Goal: Transaction & Acquisition: Purchase product/service

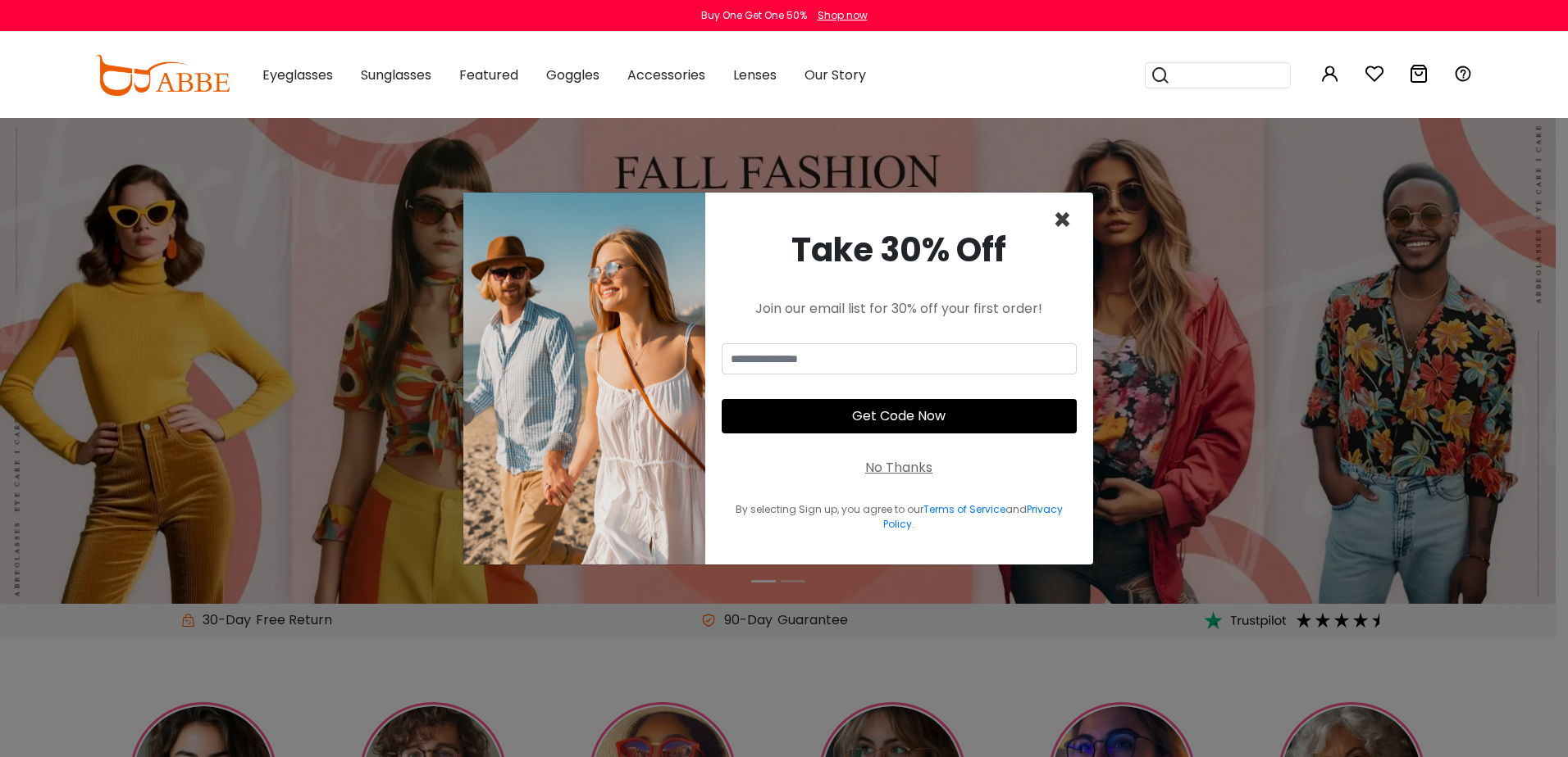
click at [1064, 221] on span "×" at bounding box center [1062, 220] width 19 height 42
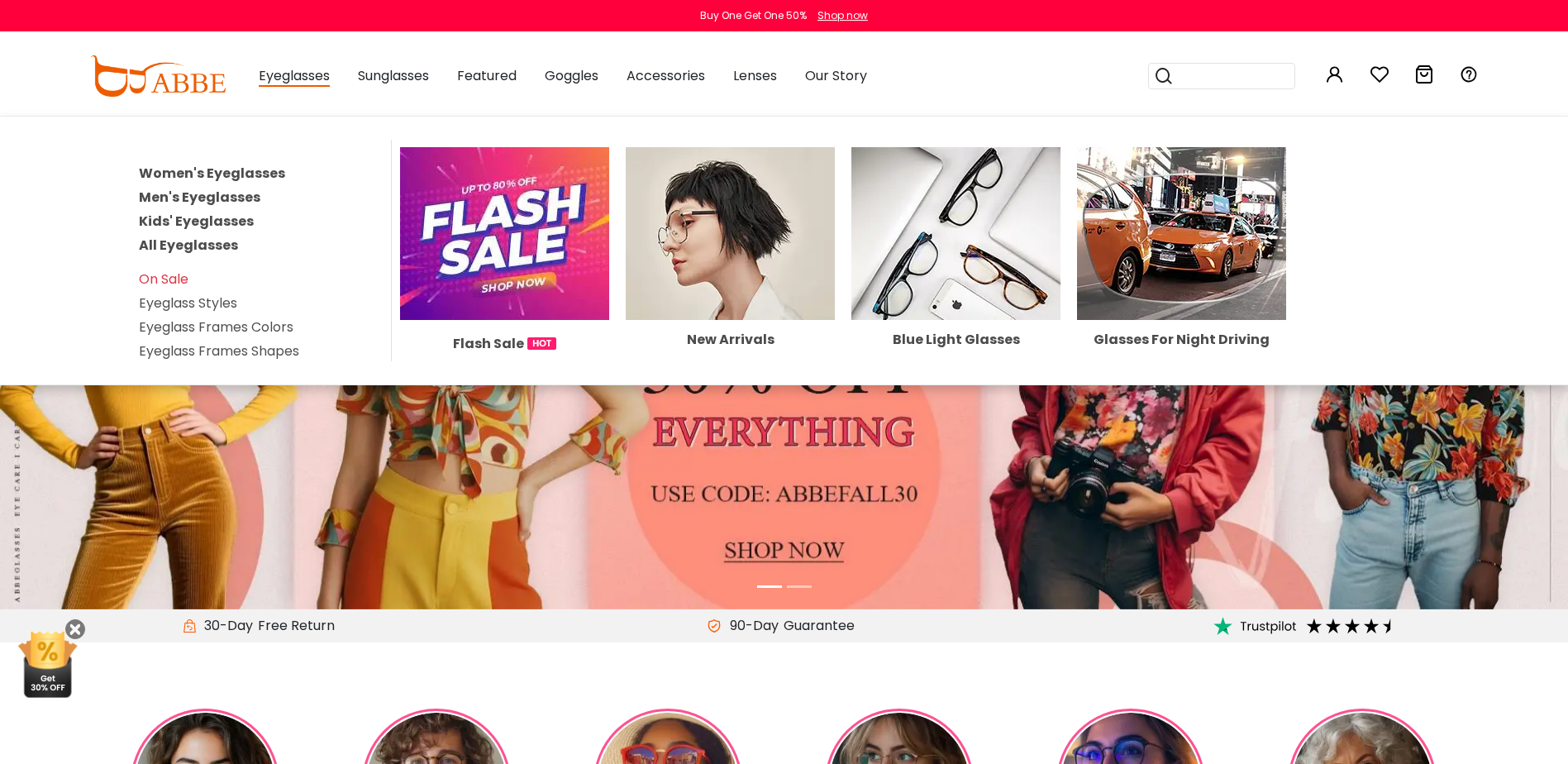
click at [232, 222] on link "Kids' Eyeglasses" at bounding box center [196, 221] width 115 height 19
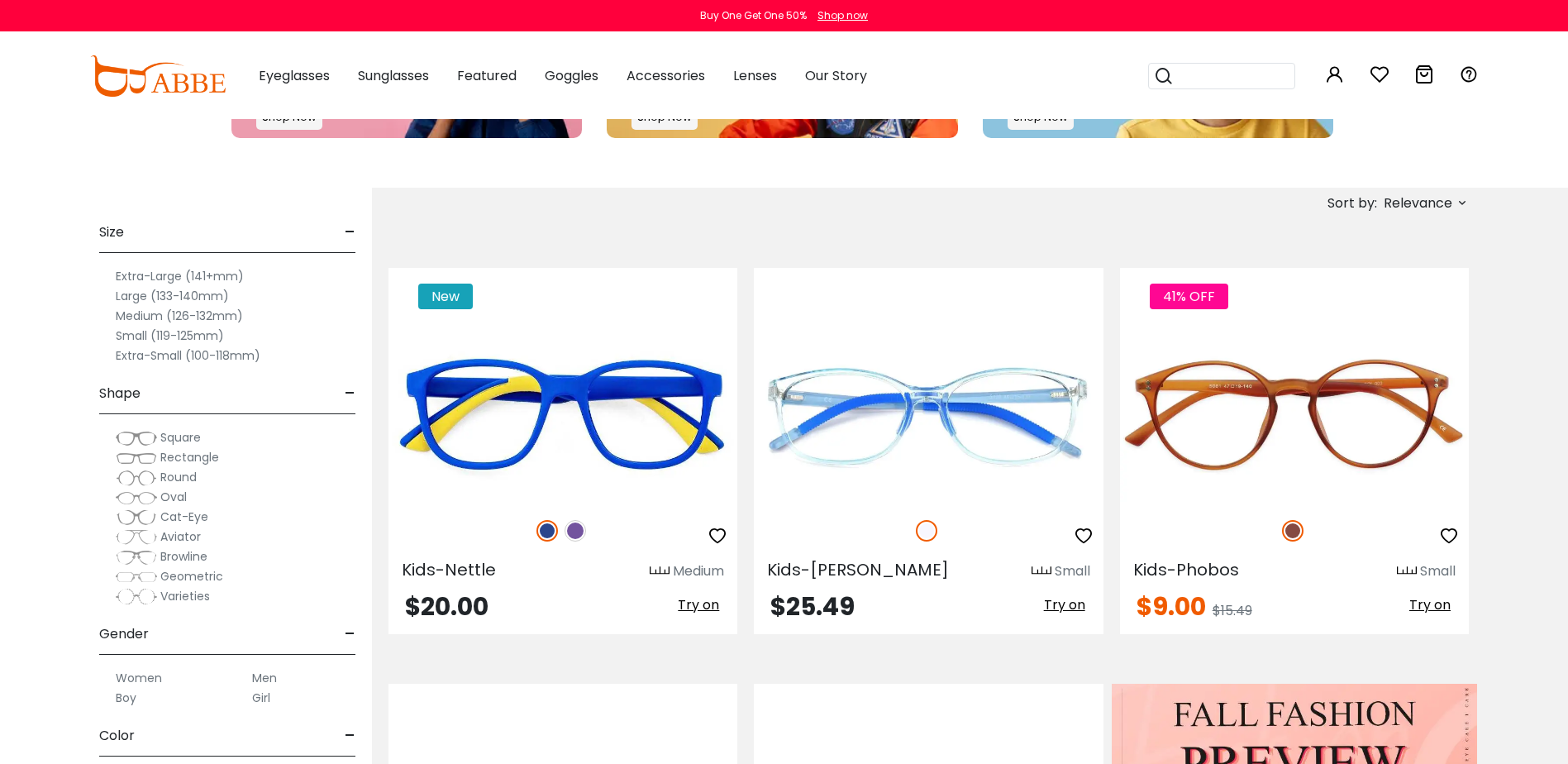
scroll to position [496, 0]
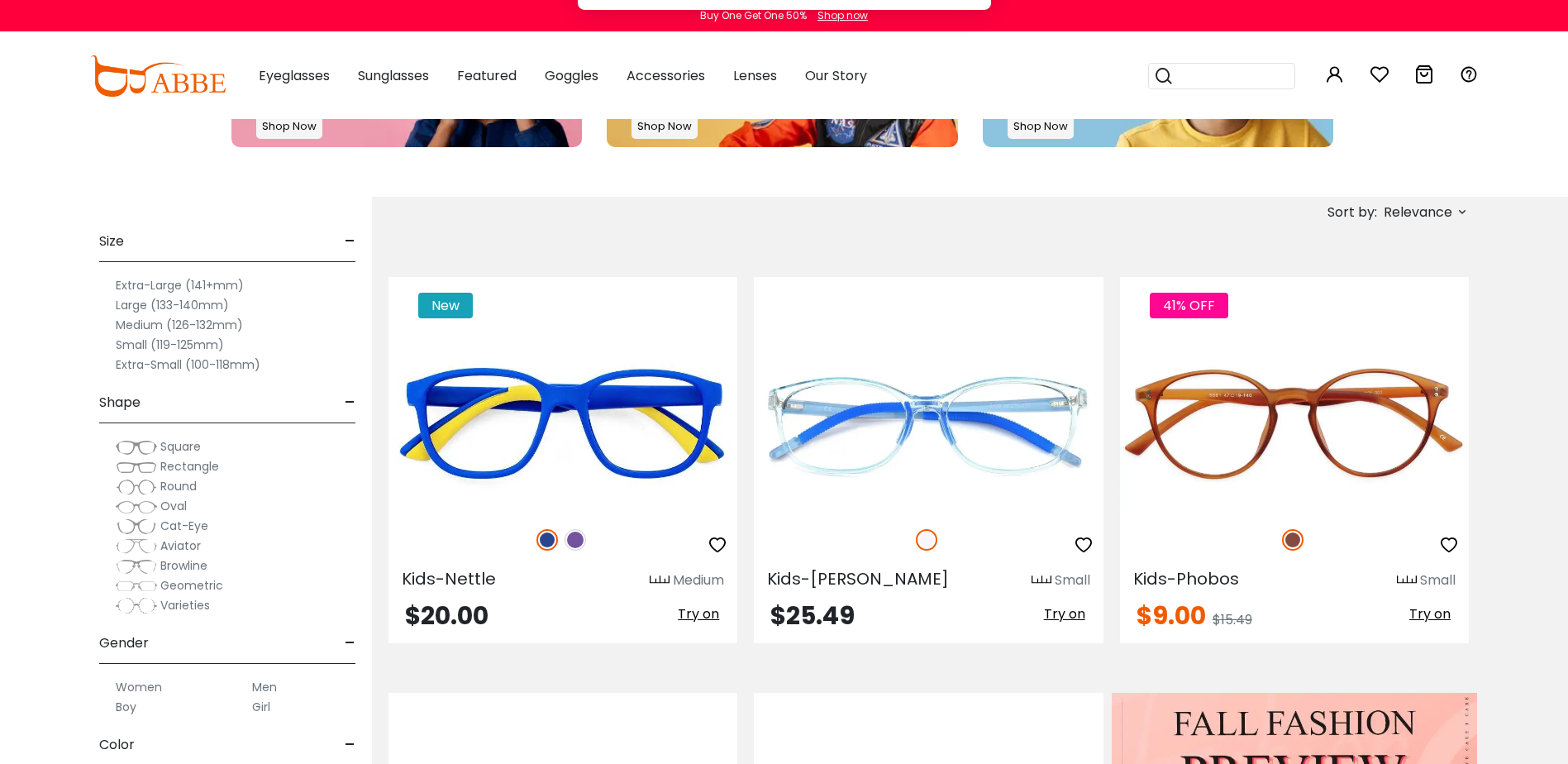
click at [822, 108] on button "Later" at bounding box center [818, 106] width 75 height 41
click at [1441, 212] on span "Relevance" at bounding box center [1418, 212] width 68 height 30
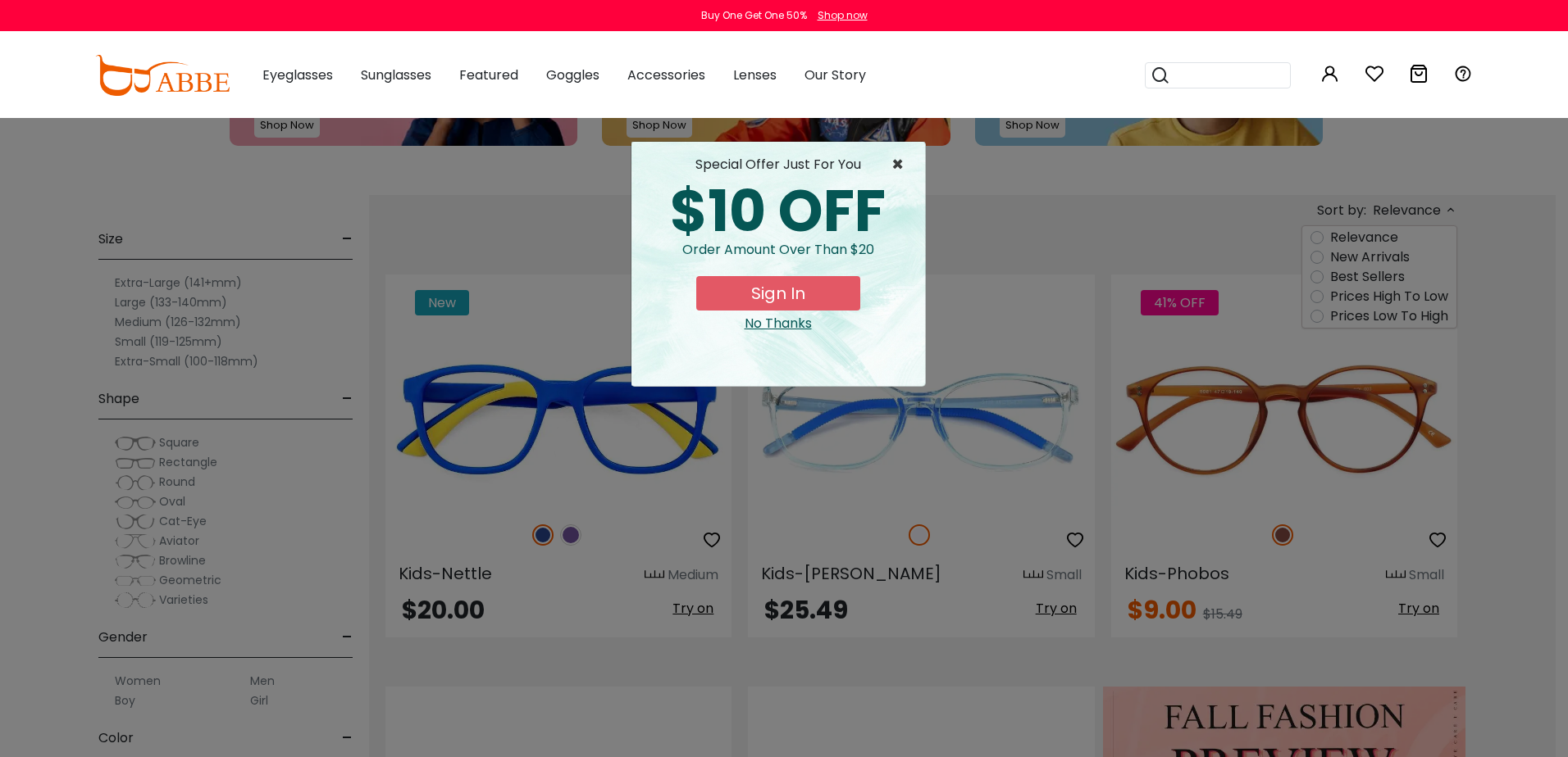
click at [897, 158] on span "×" at bounding box center [901, 164] width 21 height 20
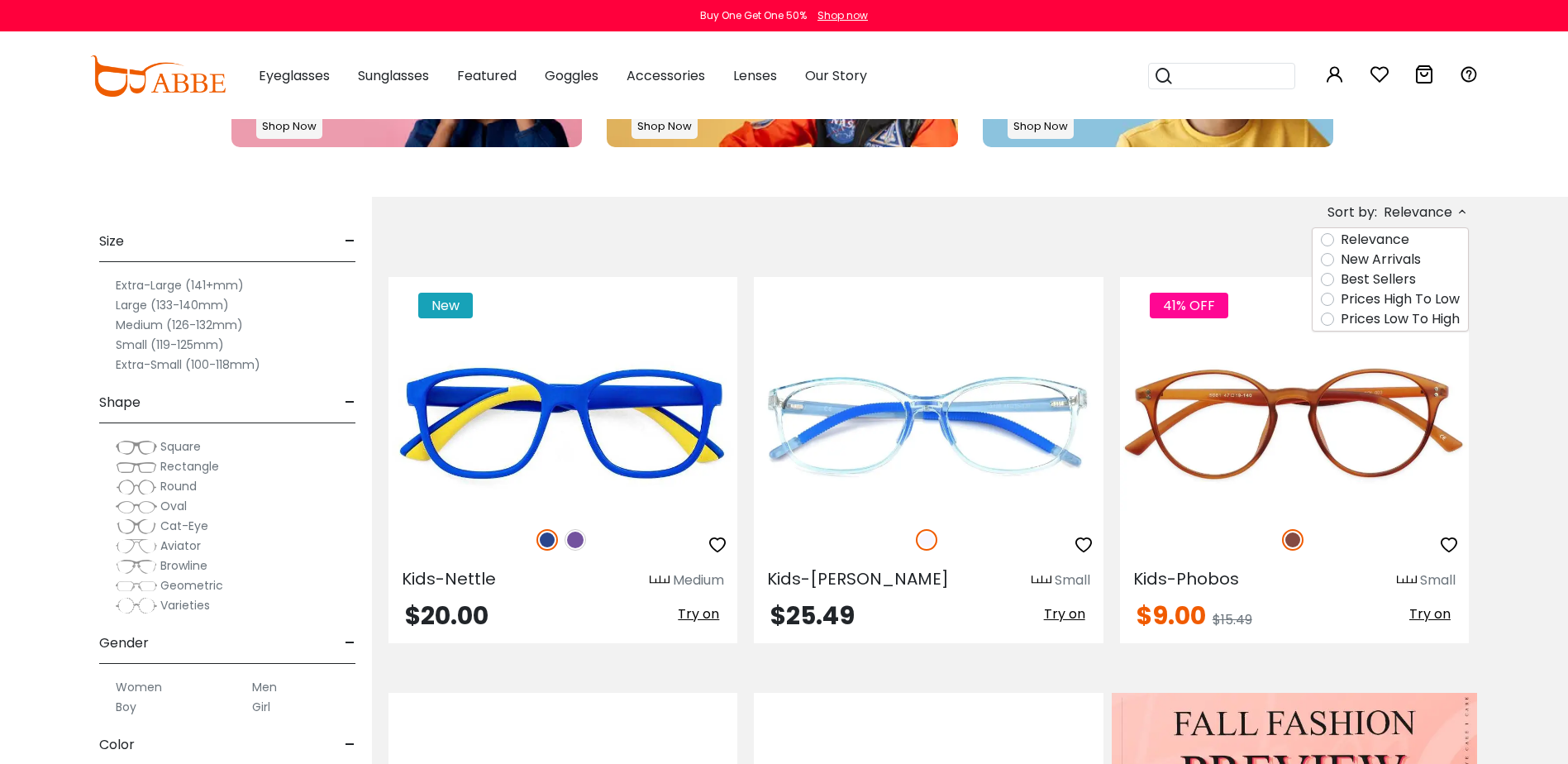
click at [1341, 319] on label "Prices Low To High" at bounding box center [1400, 319] width 119 height 20
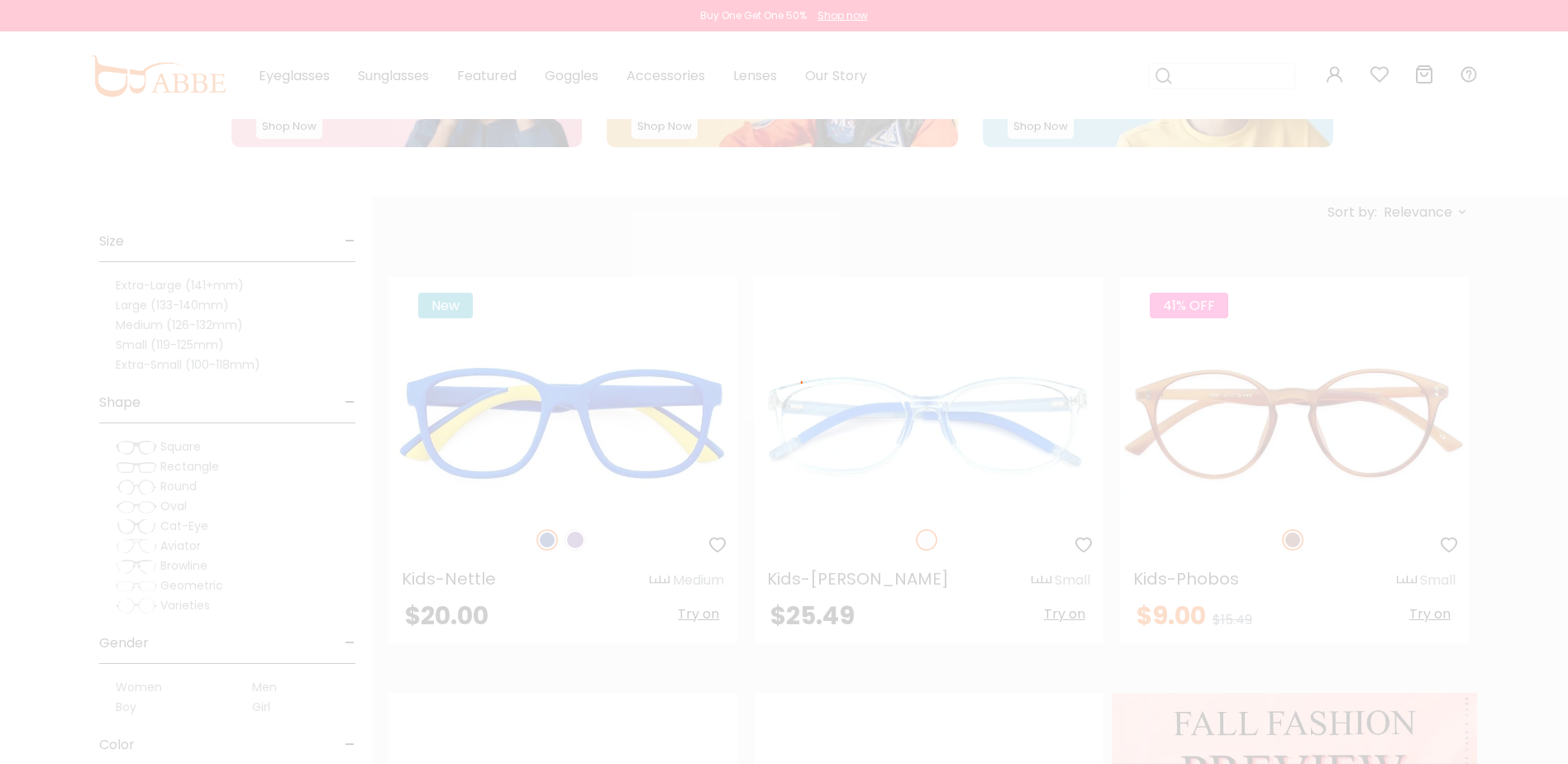
scroll to position [333, 0]
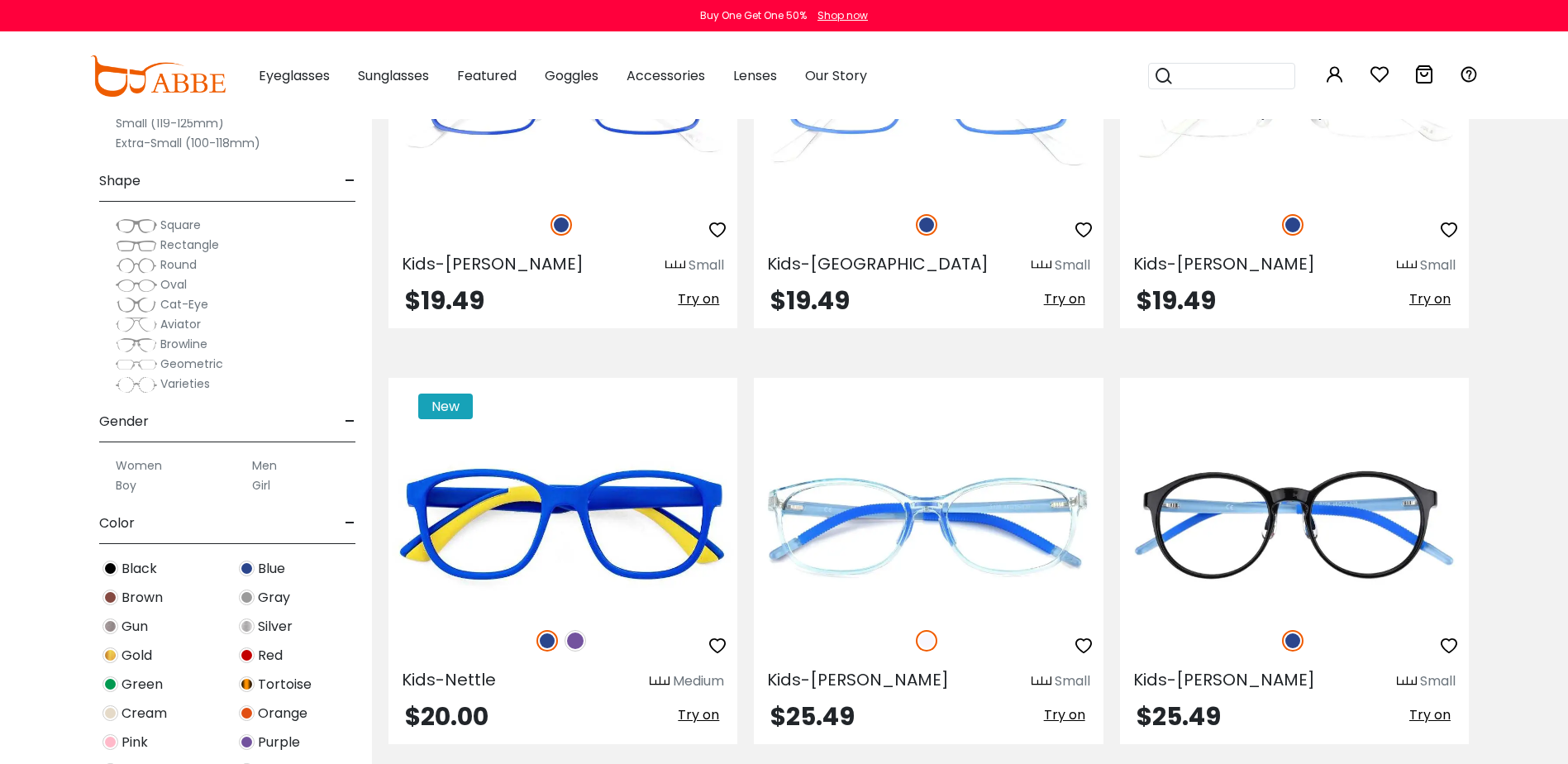
scroll to position [4632, 0]
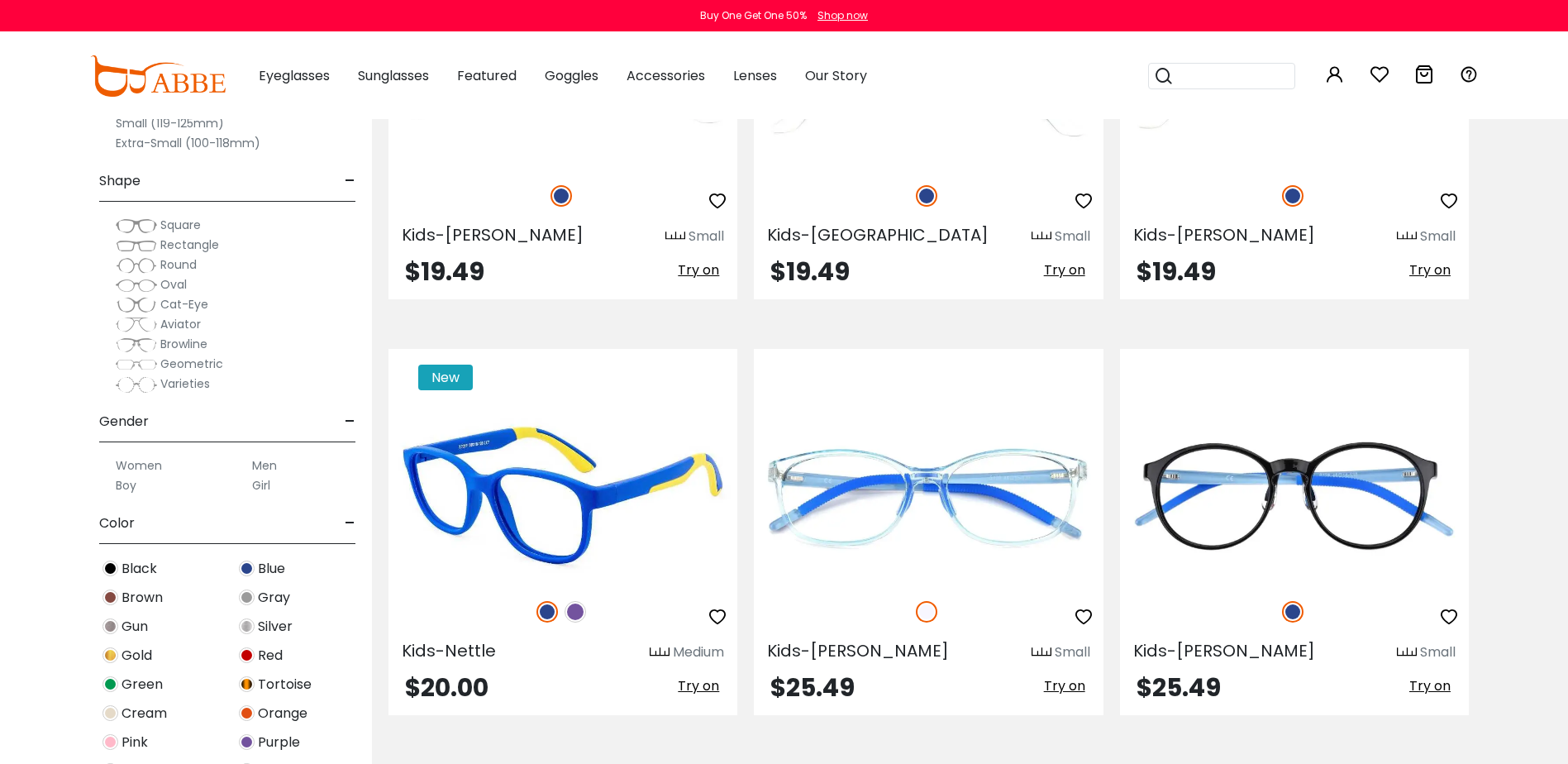
click at [568, 611] on img at bounding box center [576, 613] width 22 height 22
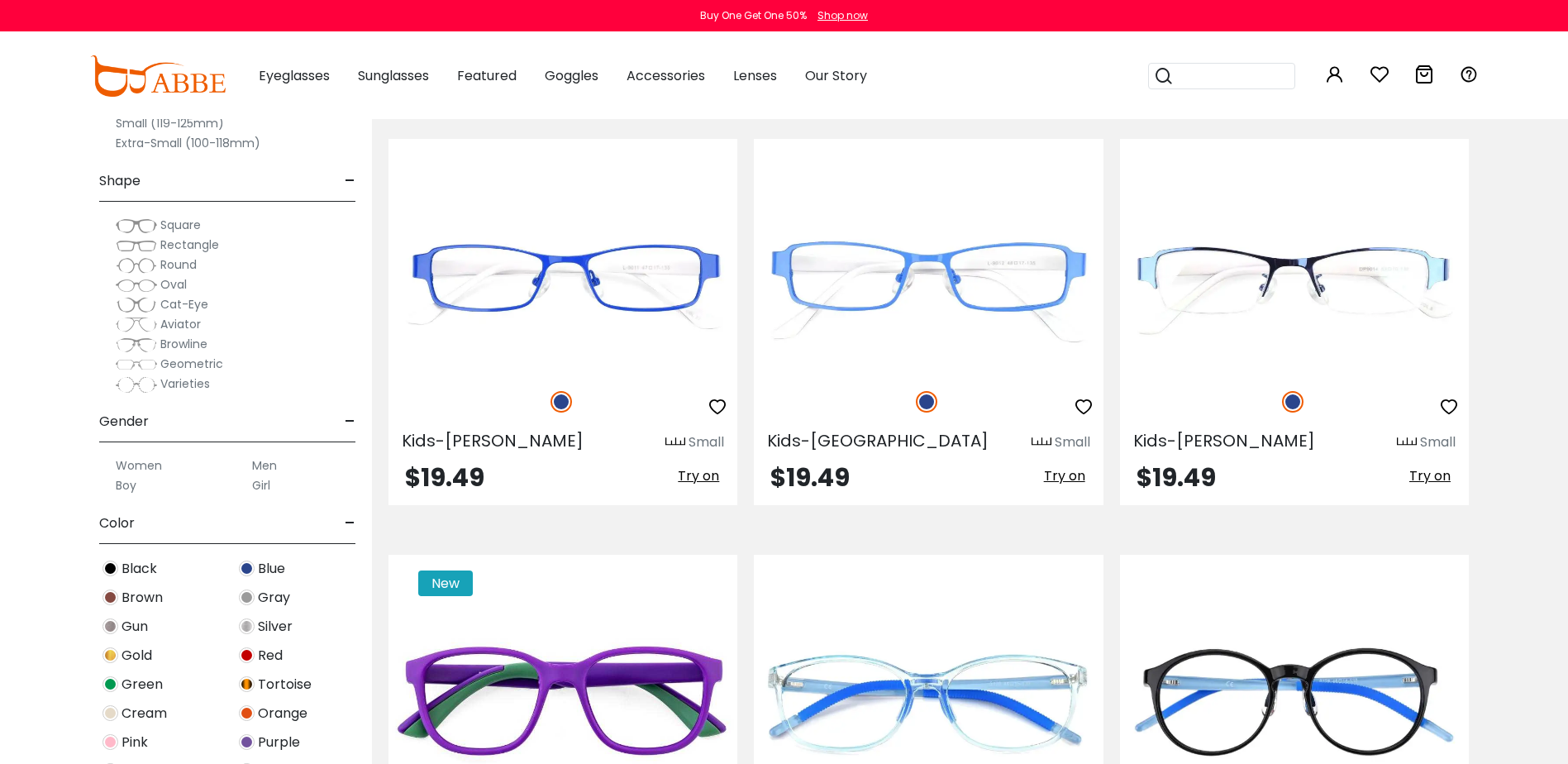
scroll to position [4301, 0]
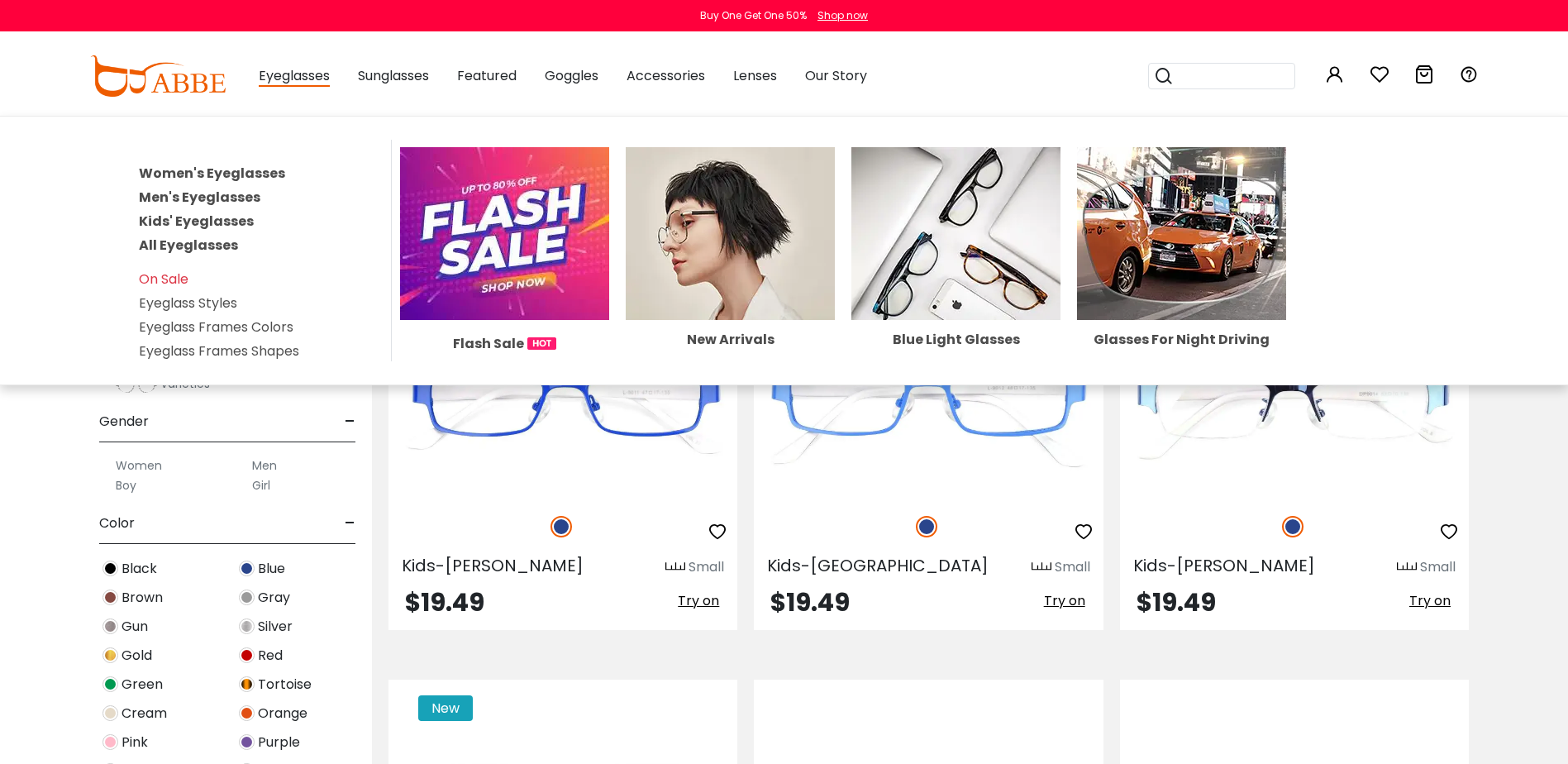
click at [236, 170] on link "Women's Eyeglasses" at bounding box center [211, 173] width 147 height 19
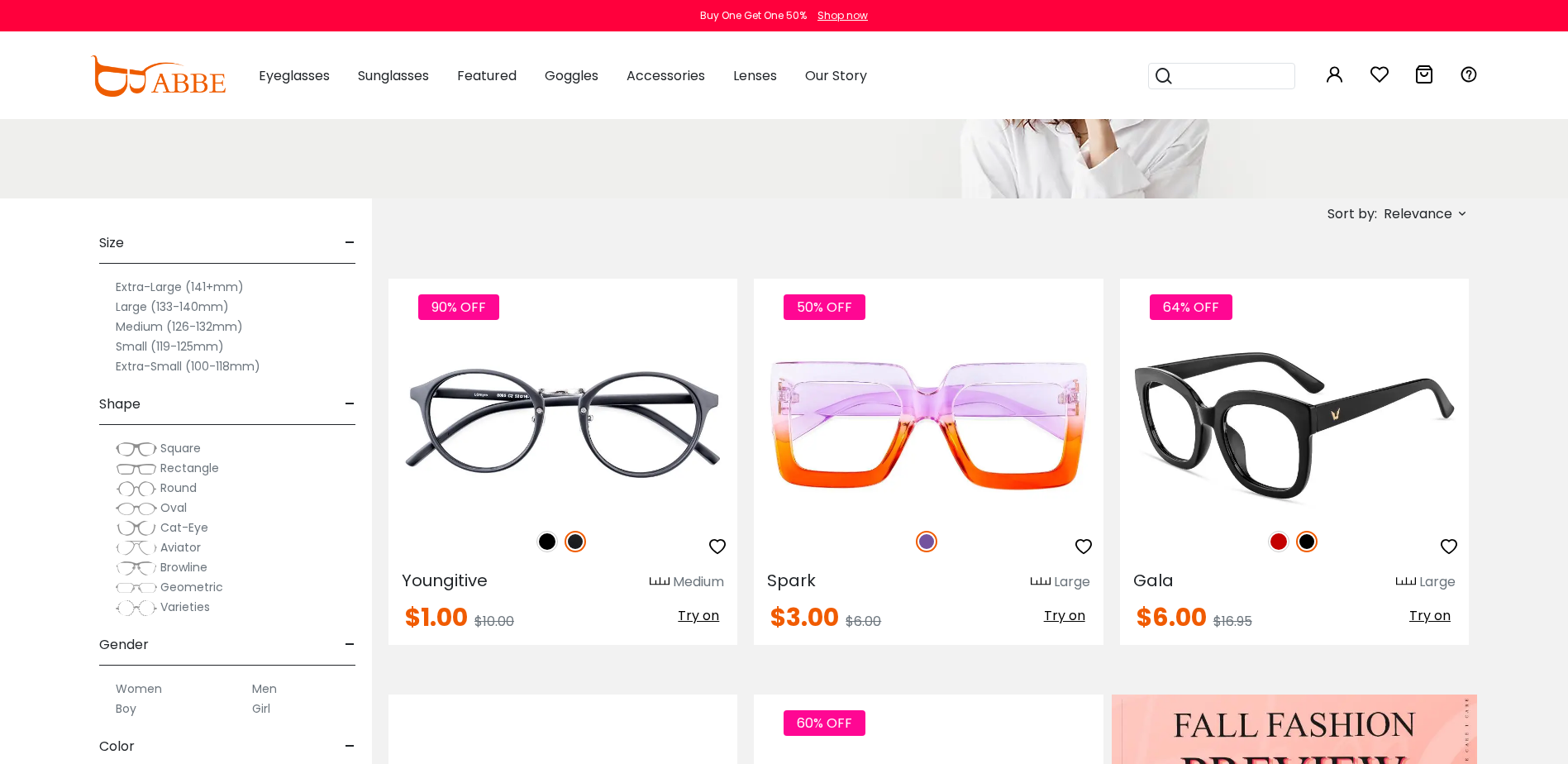
scroll to position [248, 0]
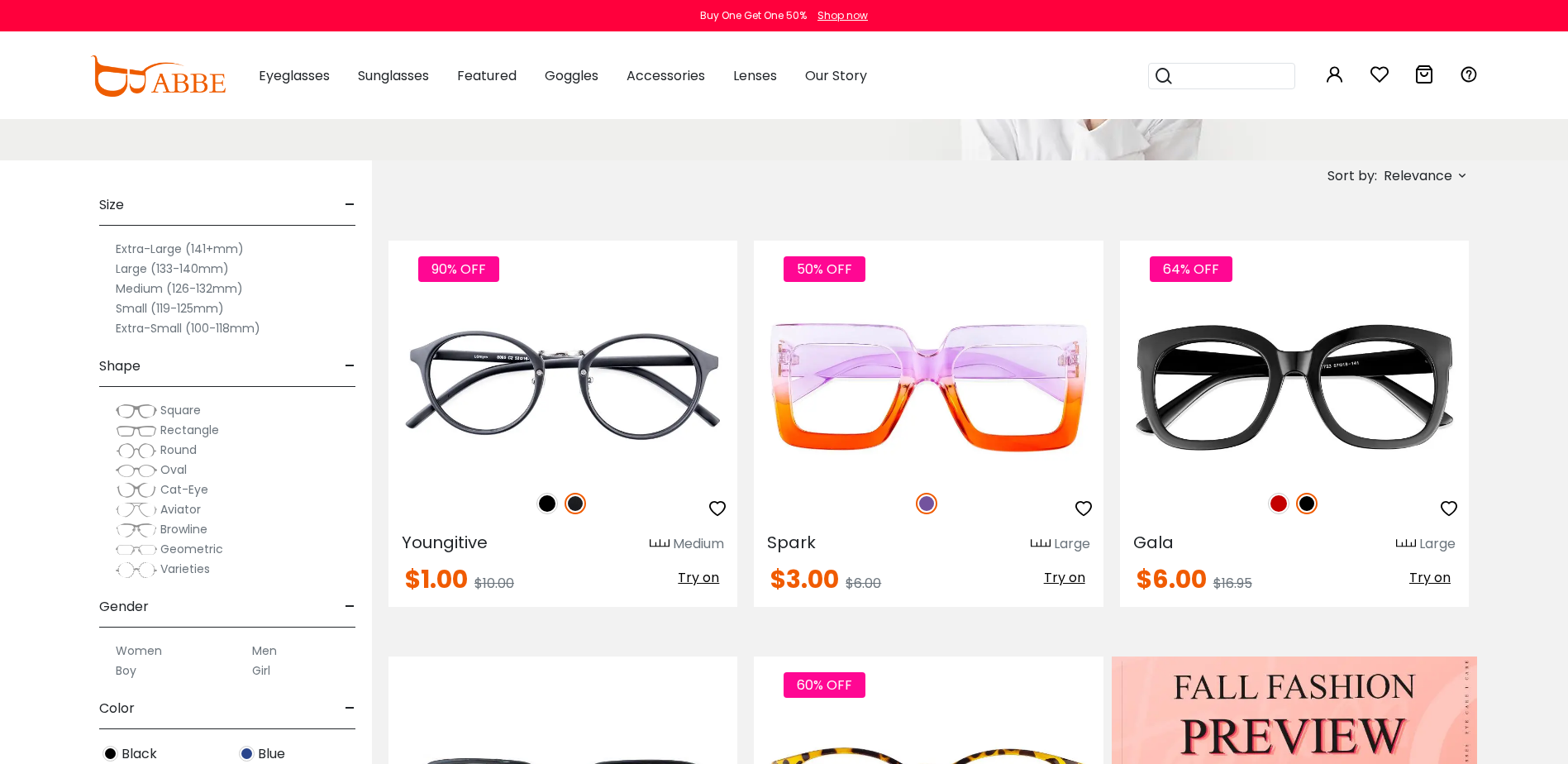
click at [1427, 175] on span "Relevance" at bounding box center [1418, 176] width 68 height 30
click at [1335, 284] on div "Prices Low To High" at bounding box center [1390, 283] width 138 height 20
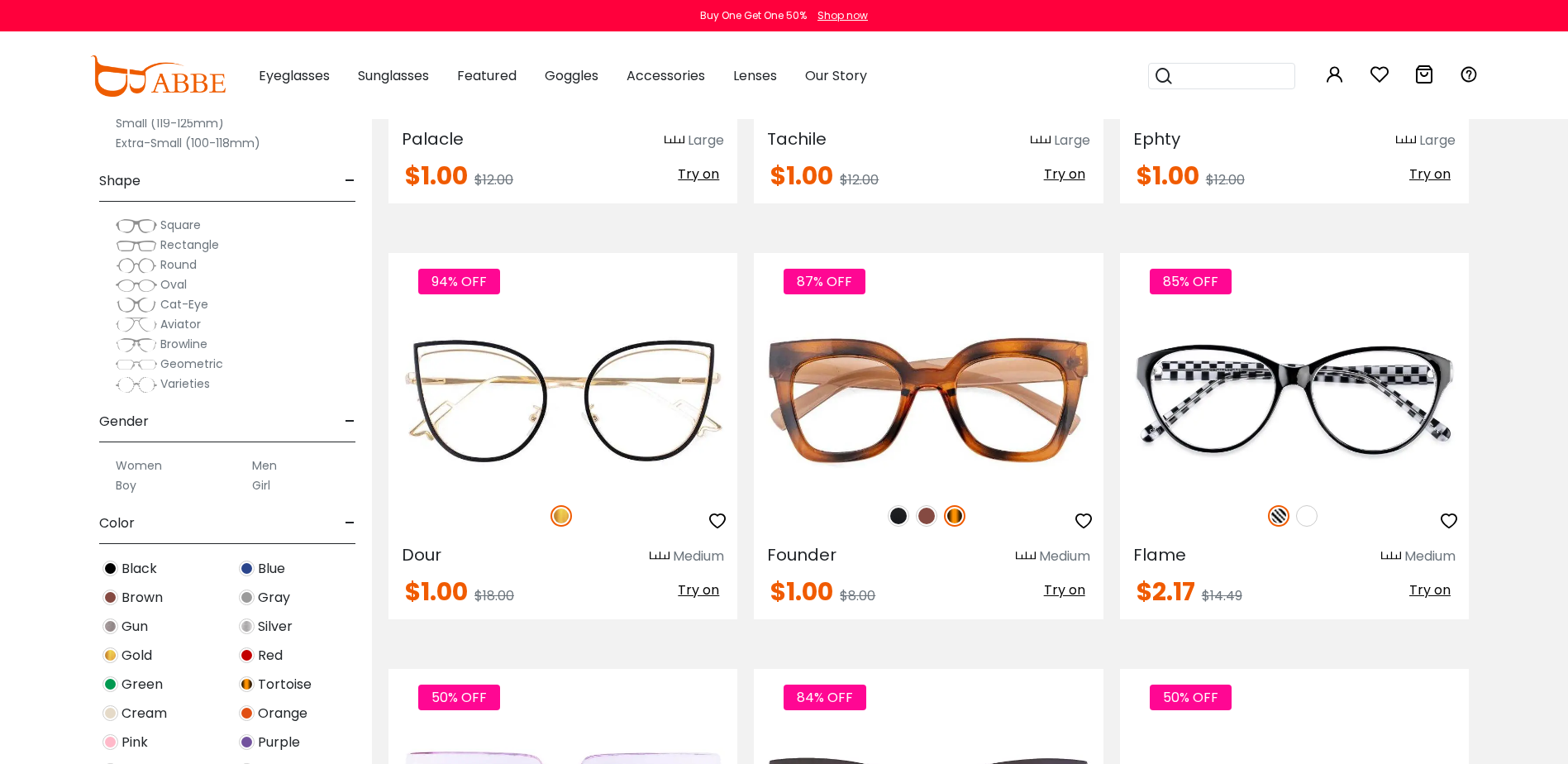
scroll to position [7776, 0]
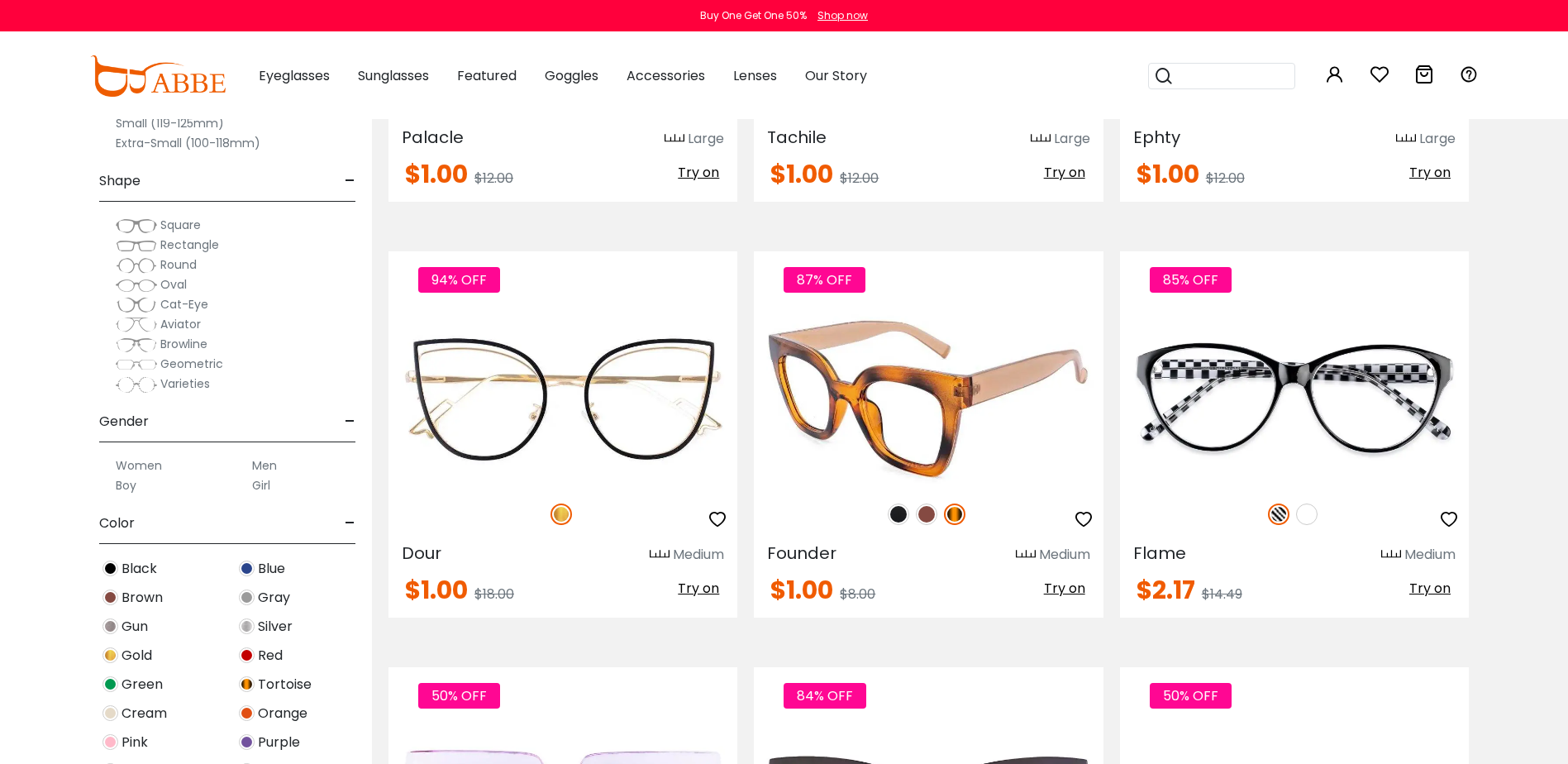
click at [897, 516] on img at bounding box center [898, 515] width 22 height 22
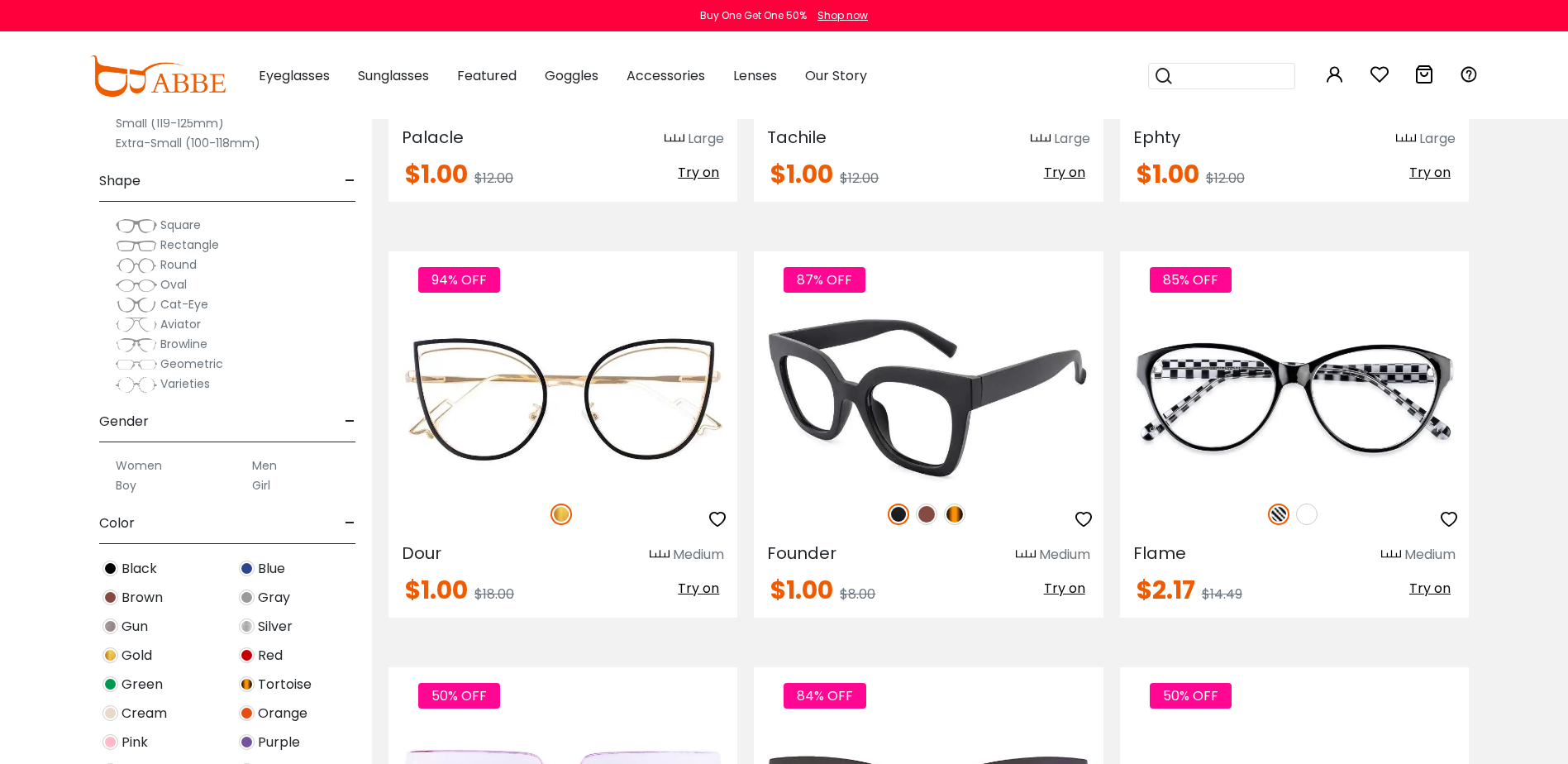
click at [929, 516] on img at bounding box center [927, 515] width 22 height 22
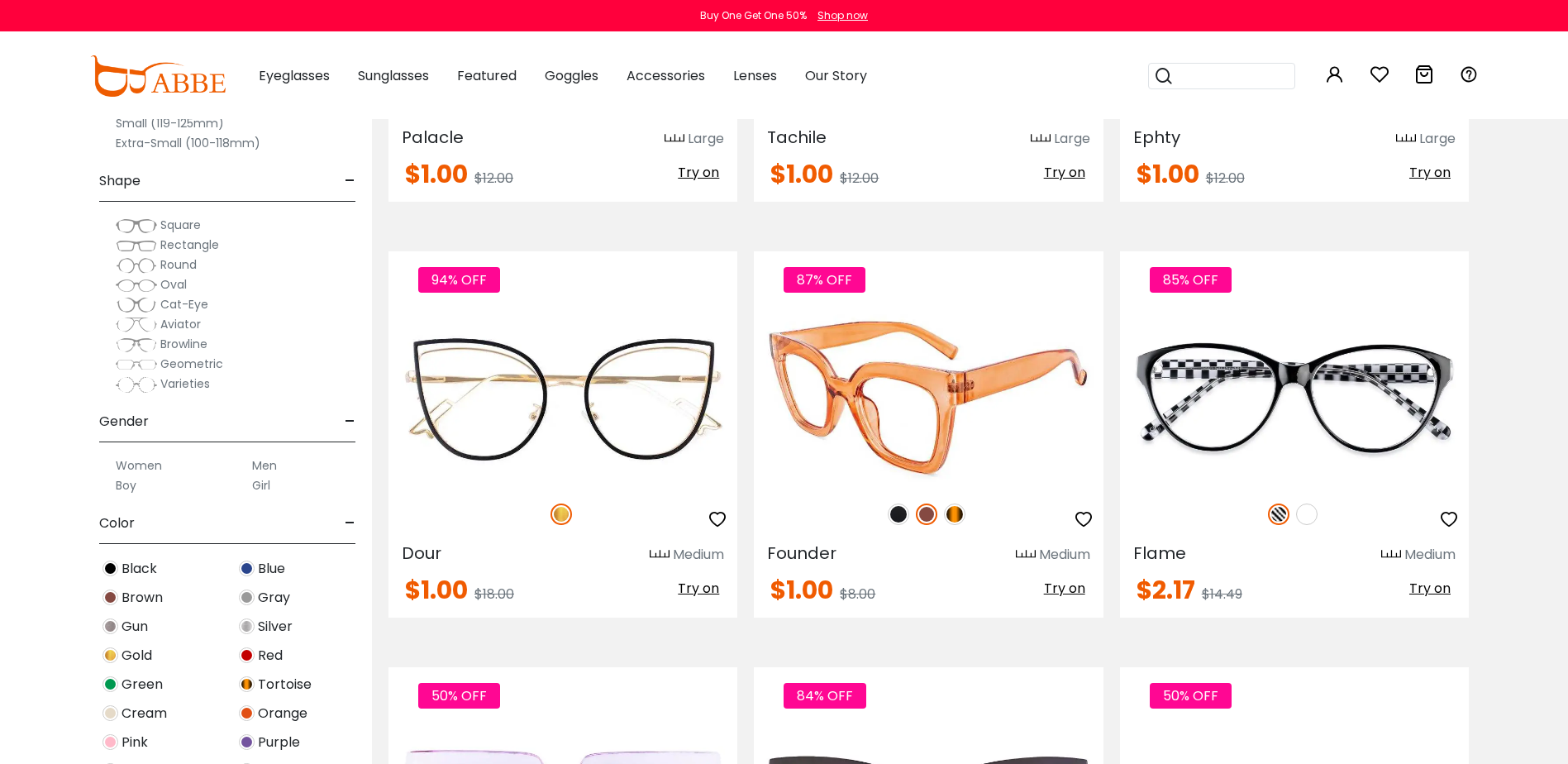
click at [958, 517] on img at bounding box center [955, 515] width 22 height 22
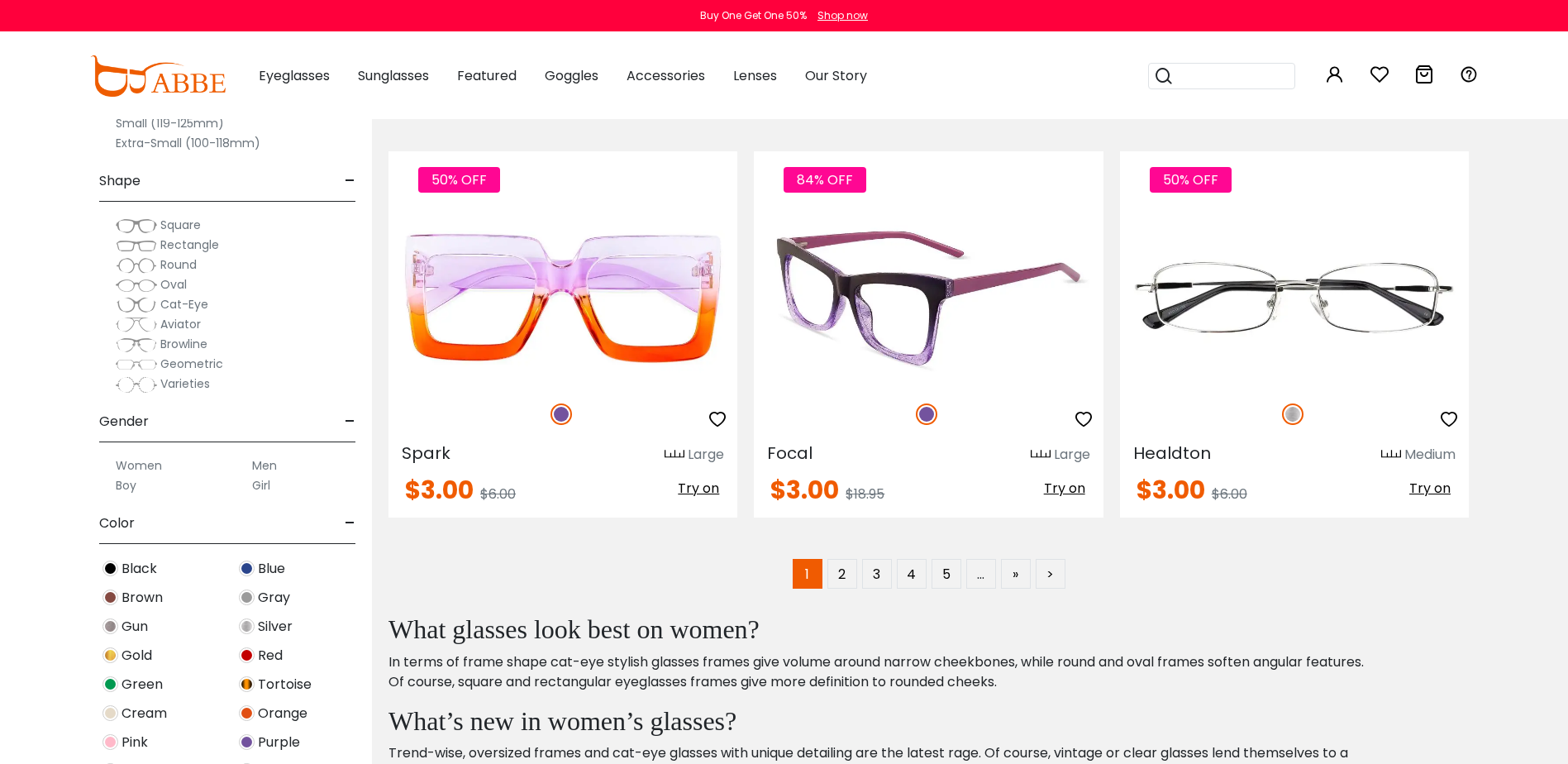
scroll to position [8355, 0]
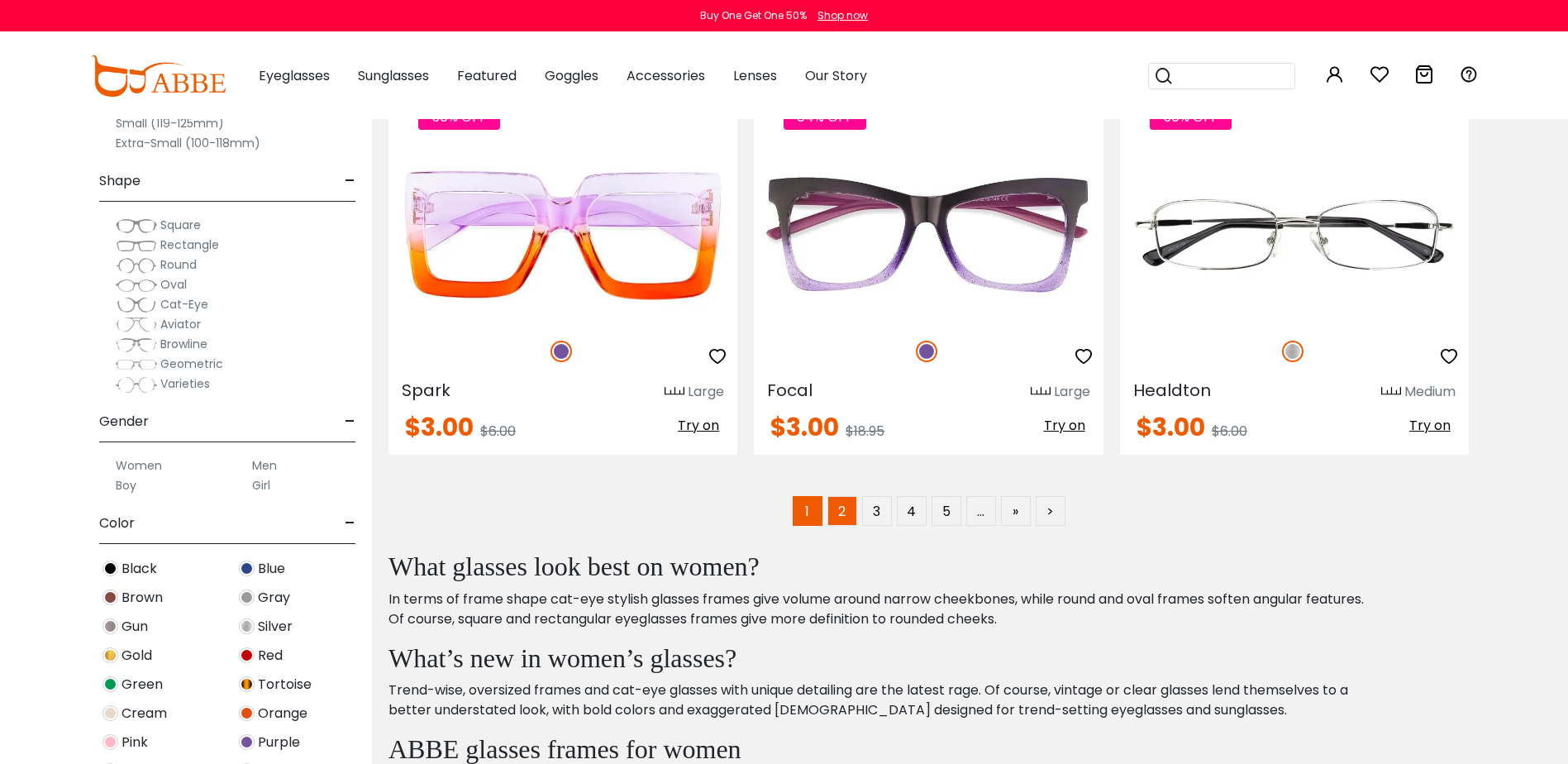
click at [847, 507] on link "2" at bounding box center [842, 511] width 30 height 30
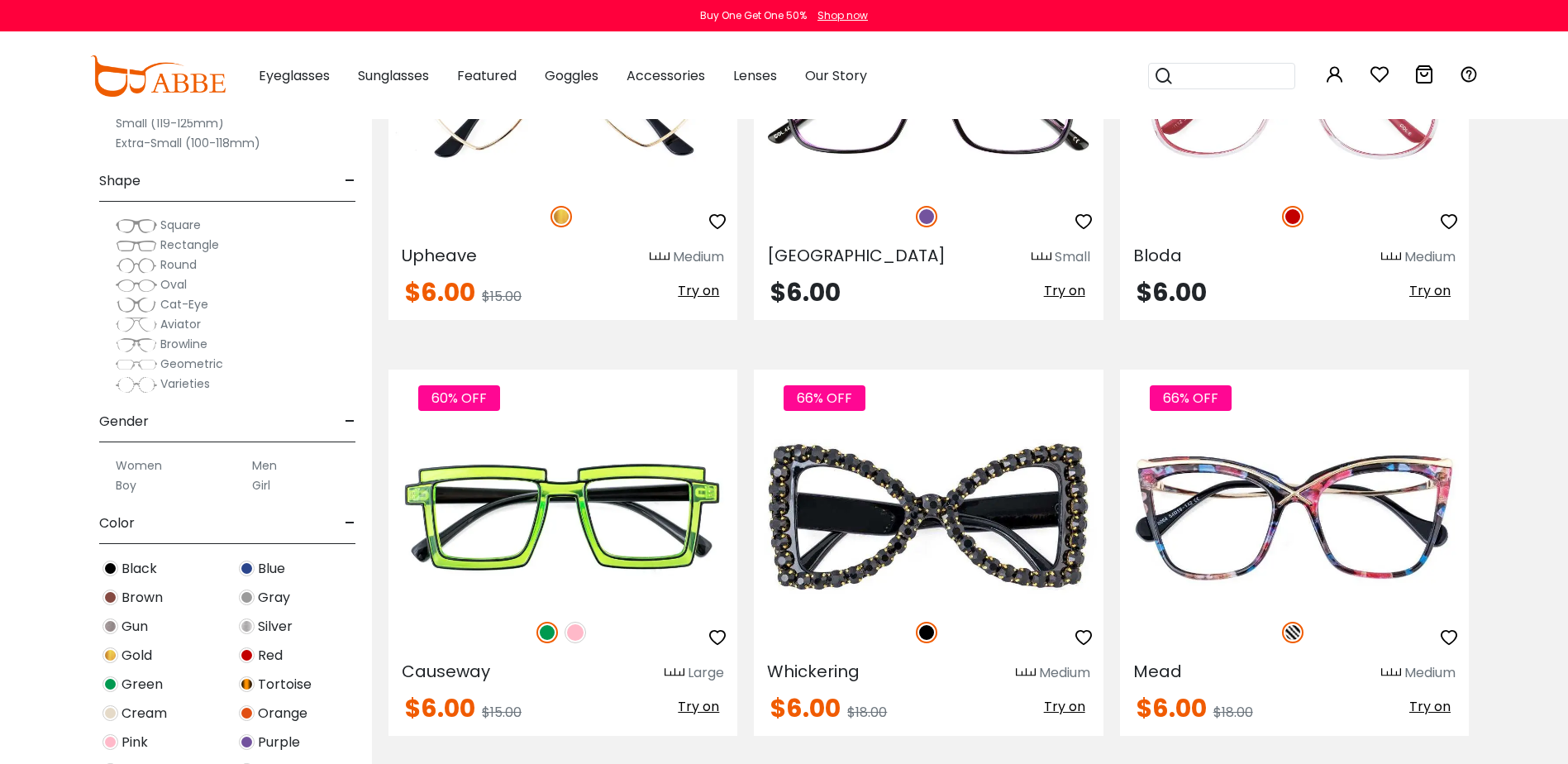
scroll to position [4715, 0]
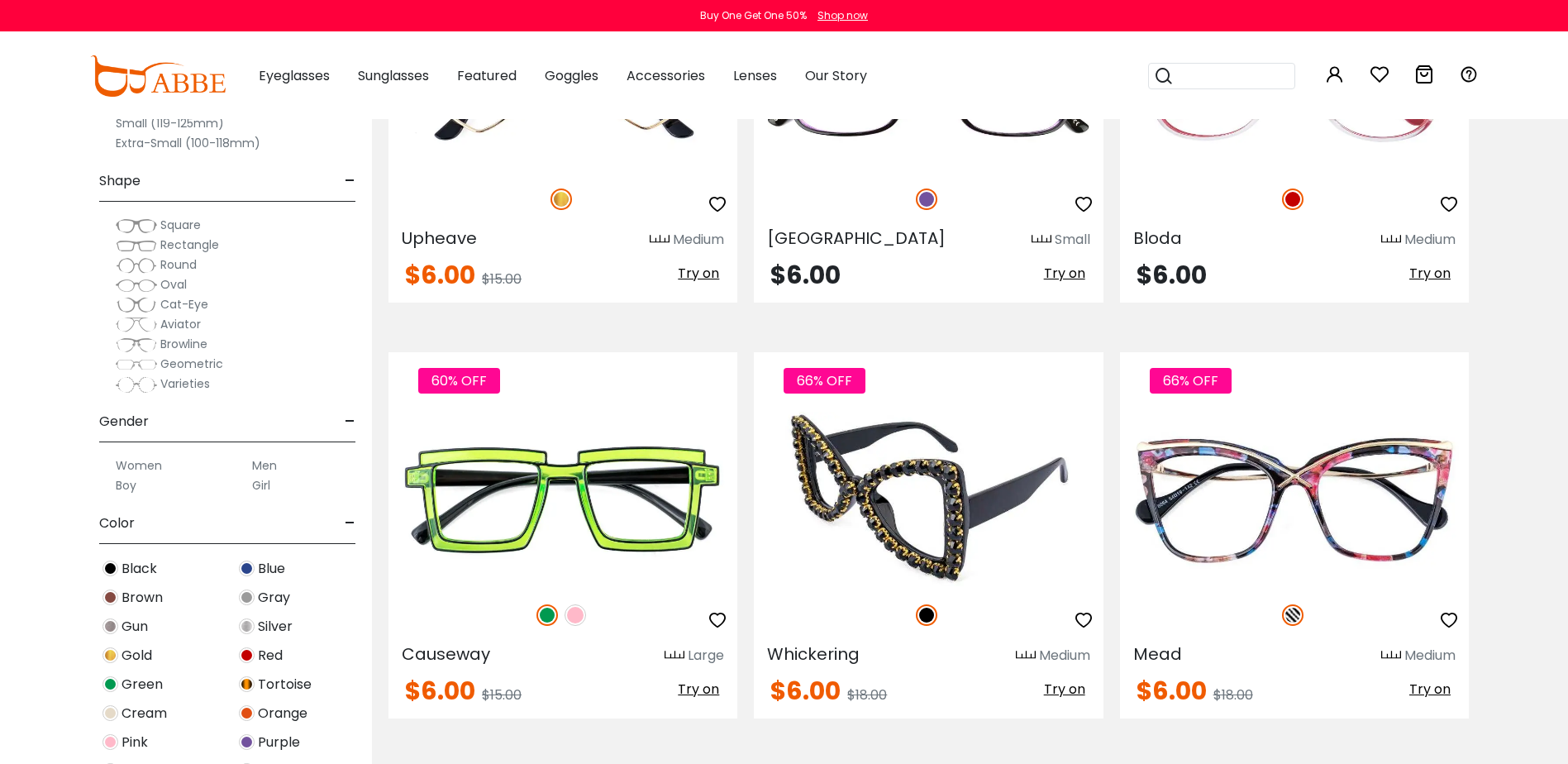
click at [911, 524] on img at bounding box center [927, 499] width 349 height 174
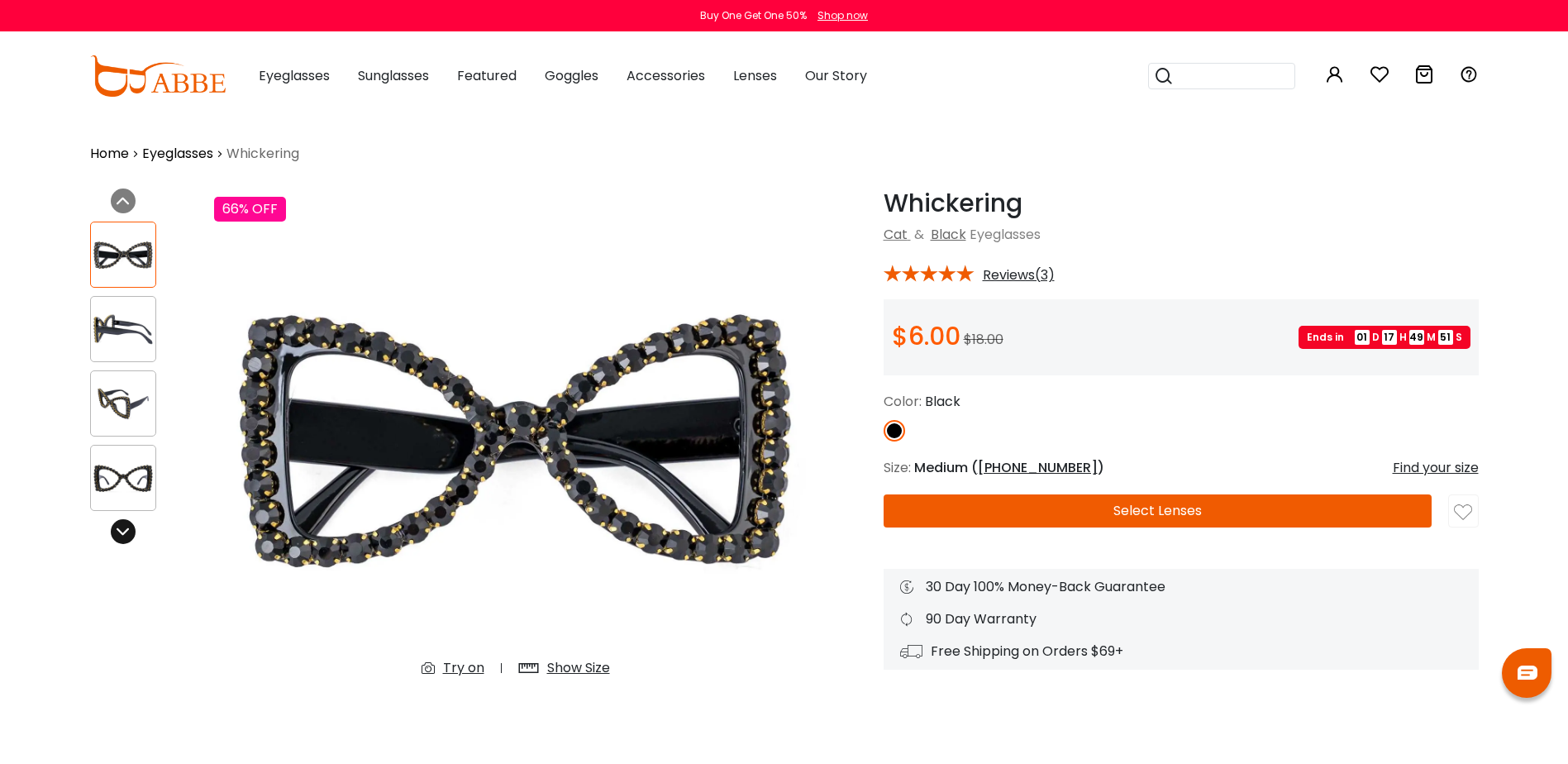
click at [121, 537] on icon at bounding box center [123, 532] width 14 height 14
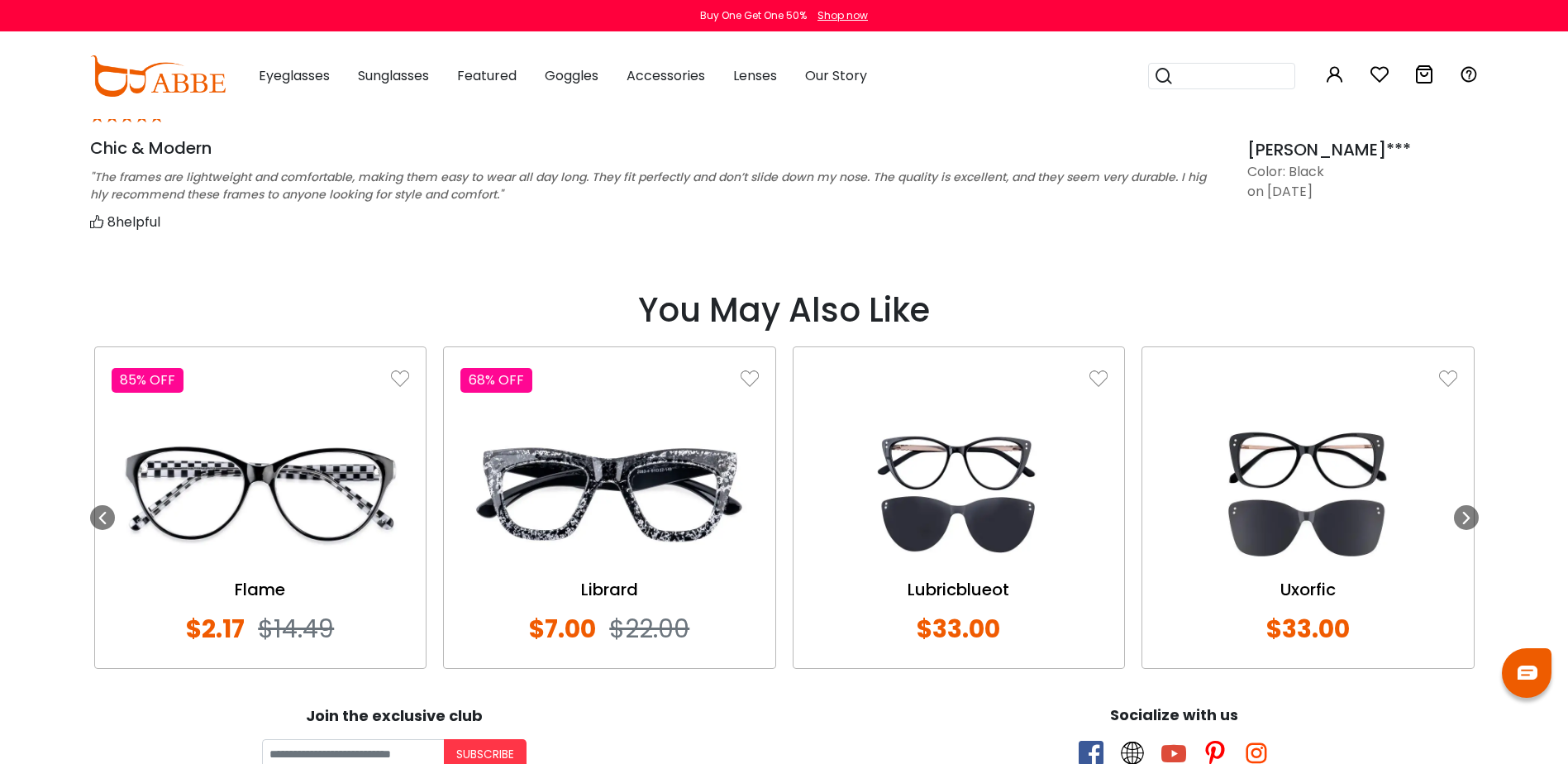
scroll to position [1903, 0]
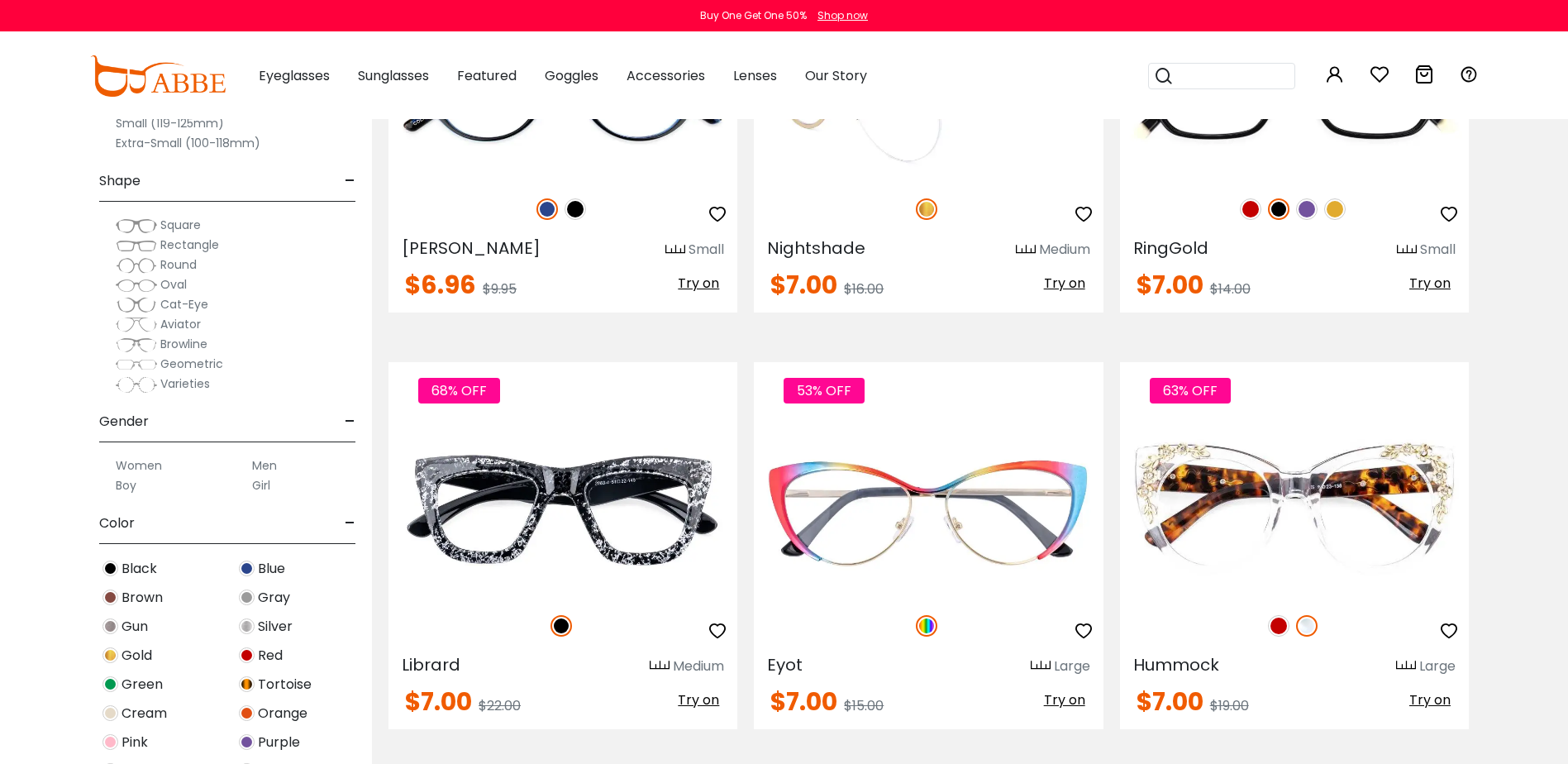
scroll to position [6452, 0]
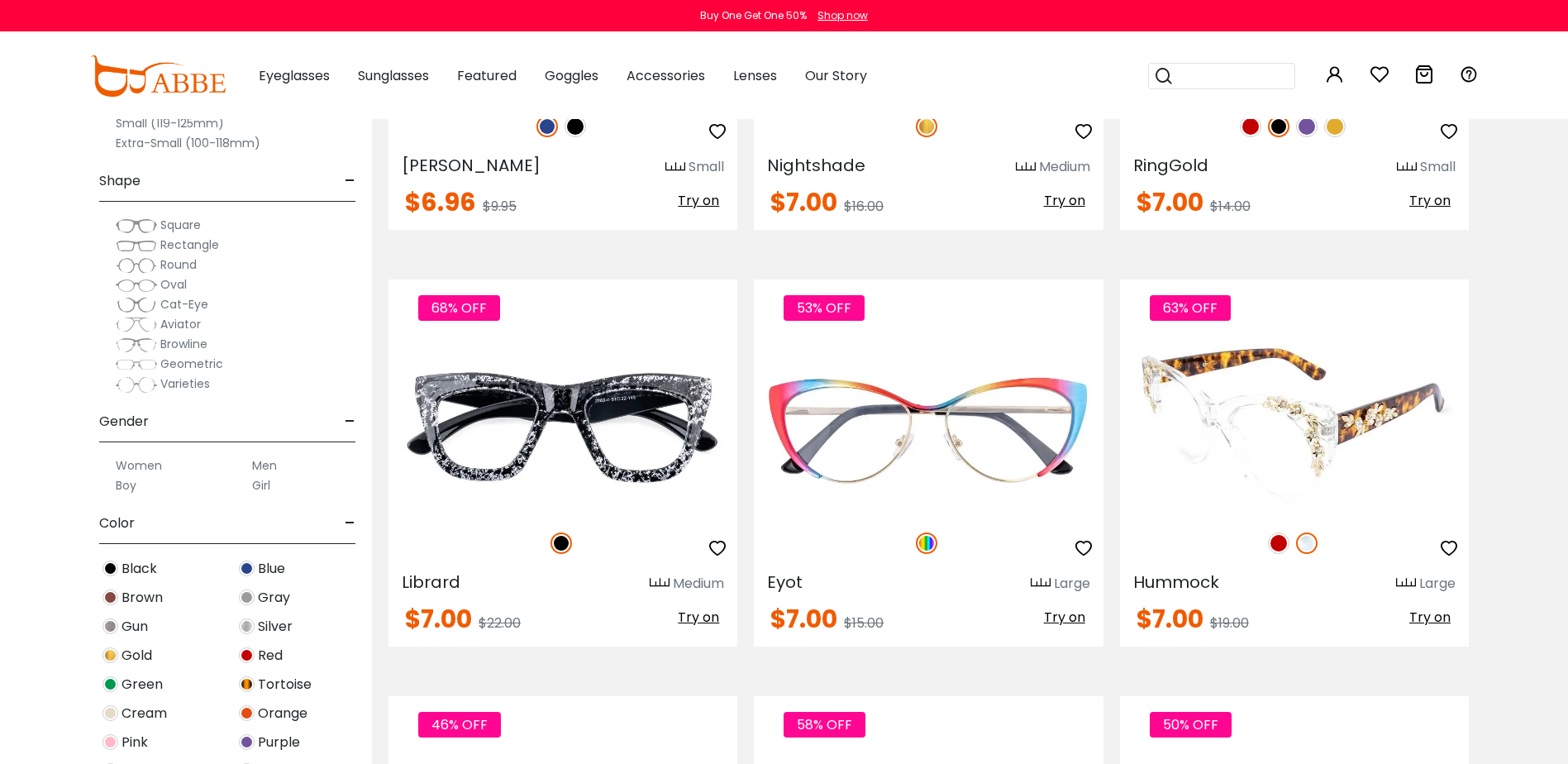
click at [1275, 539] on img at bounding box center [1279, 543] width 22 height 22
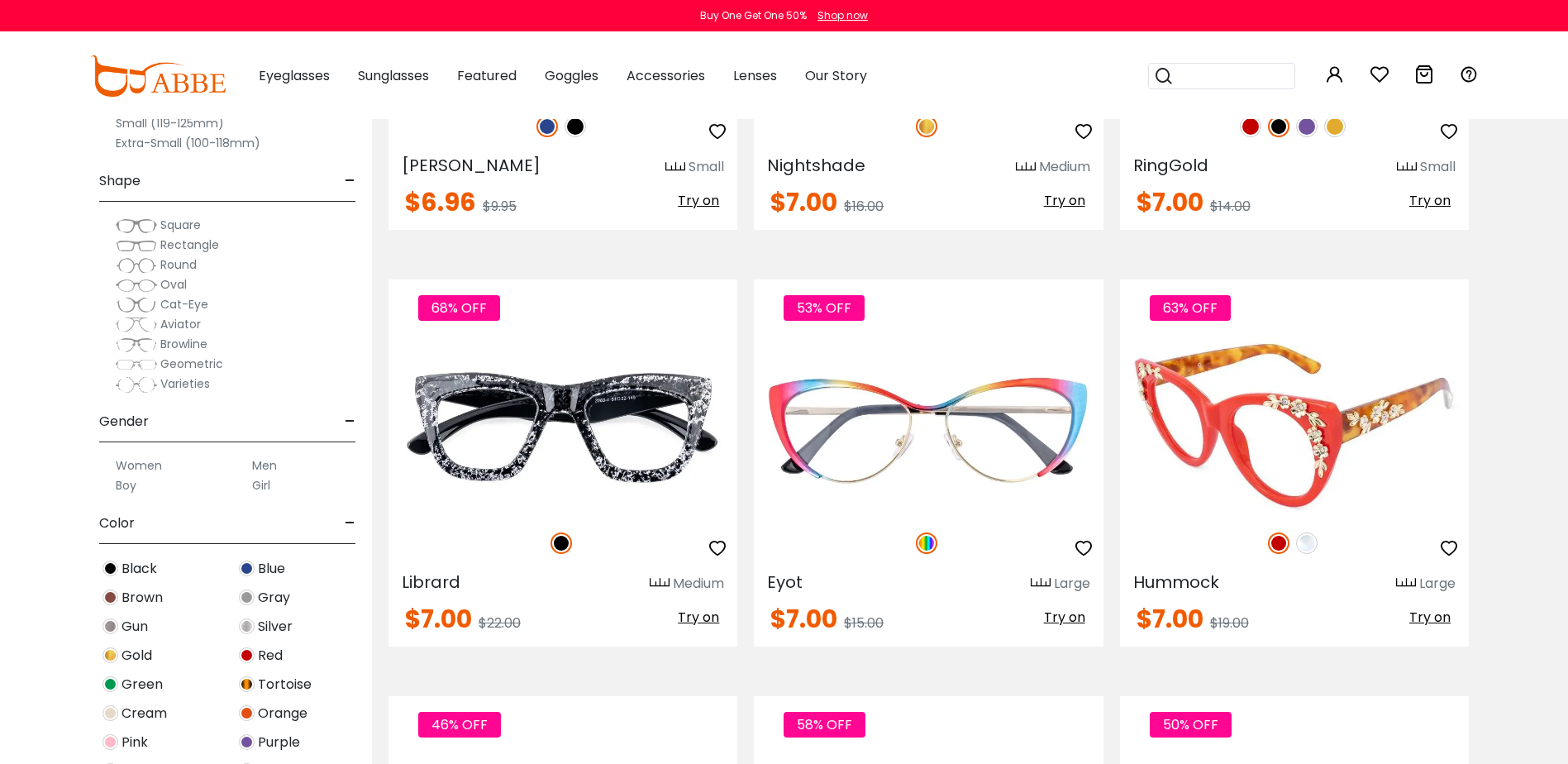
click at [1308, 549] on img at bounding box center [1307, 543] width 22 height 22
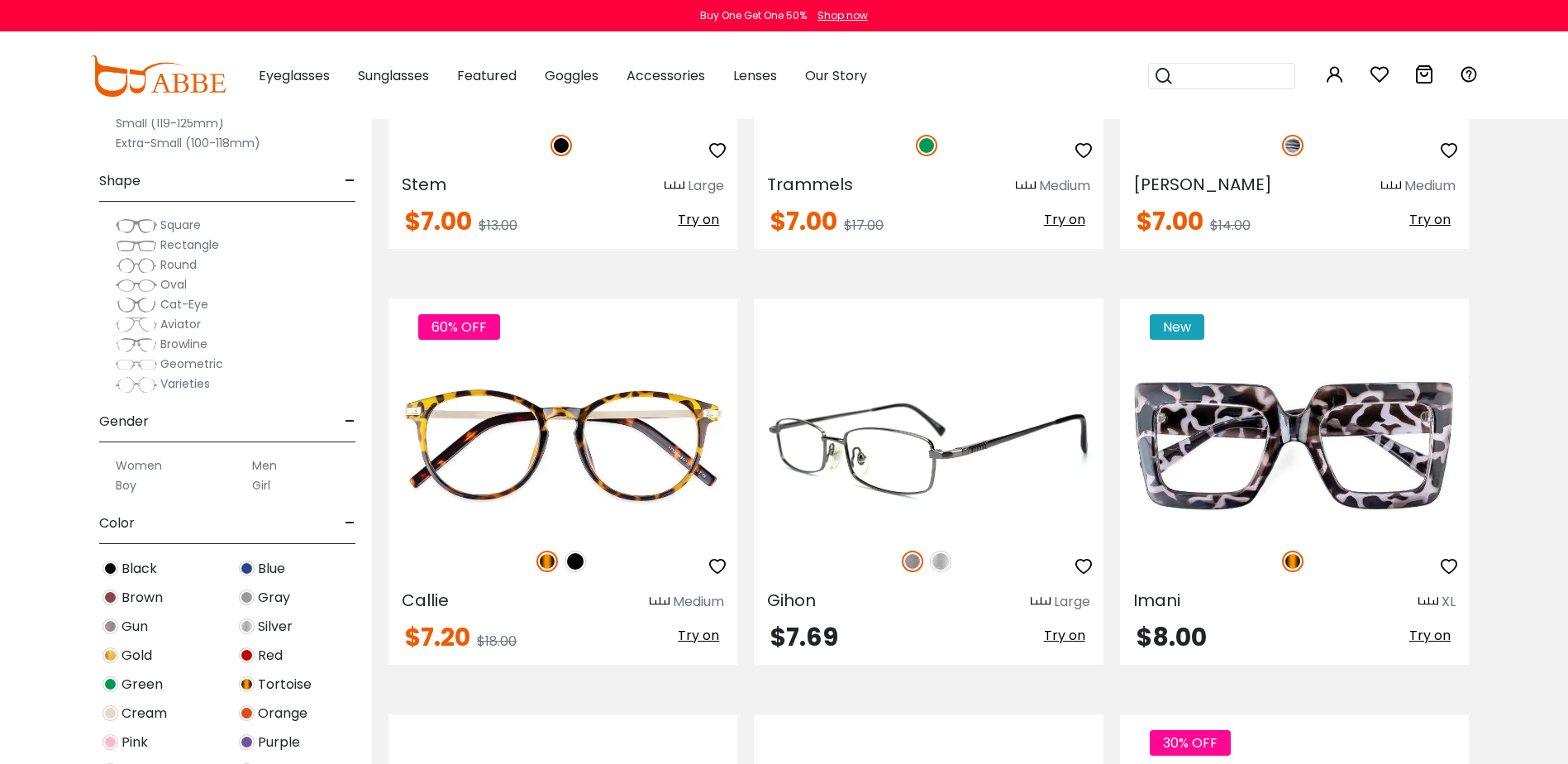
scroll to position [7280, 0]
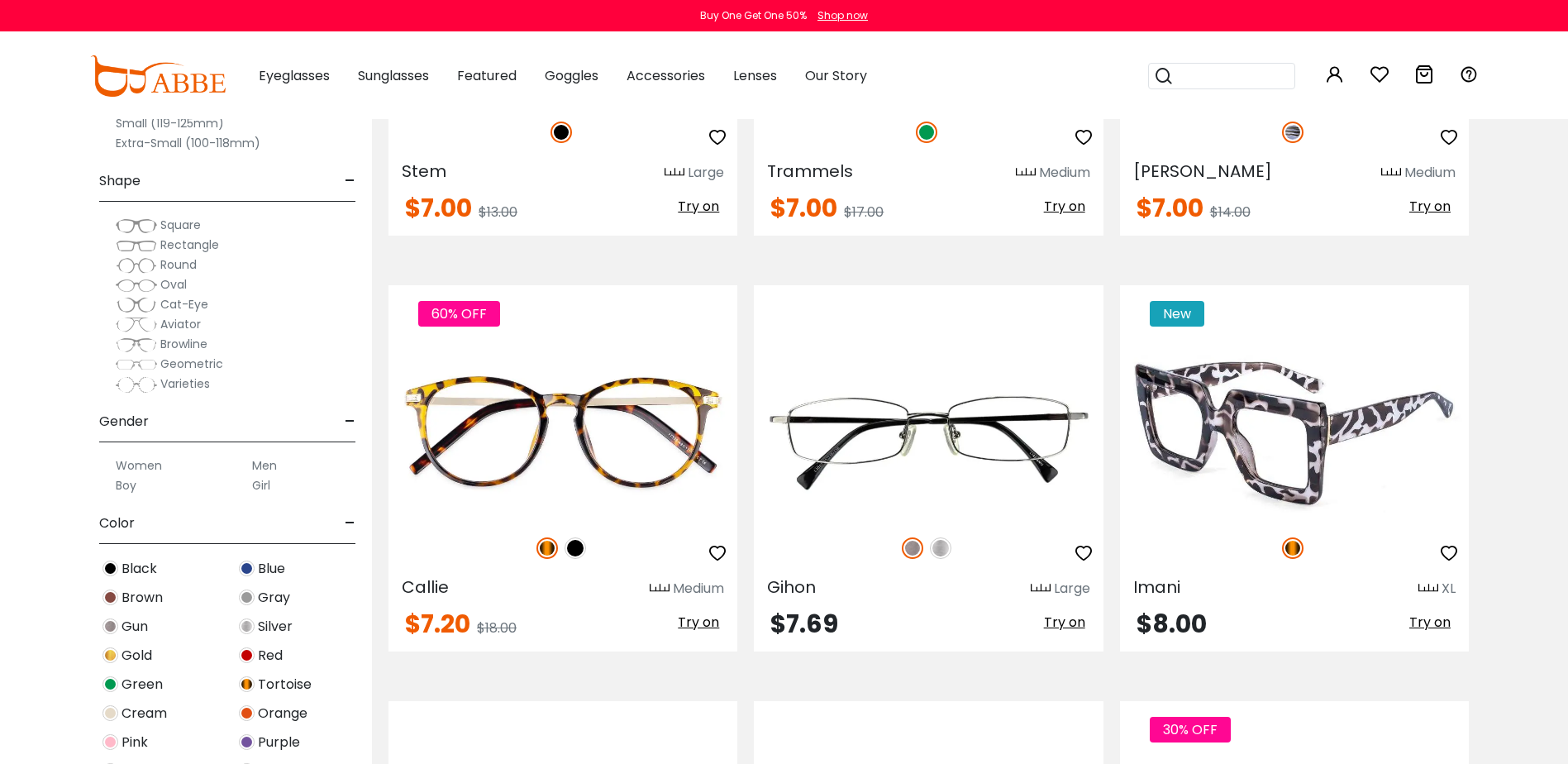
click at [1248, 421] on img at bounding box center [1294, 431] width 349 height 174
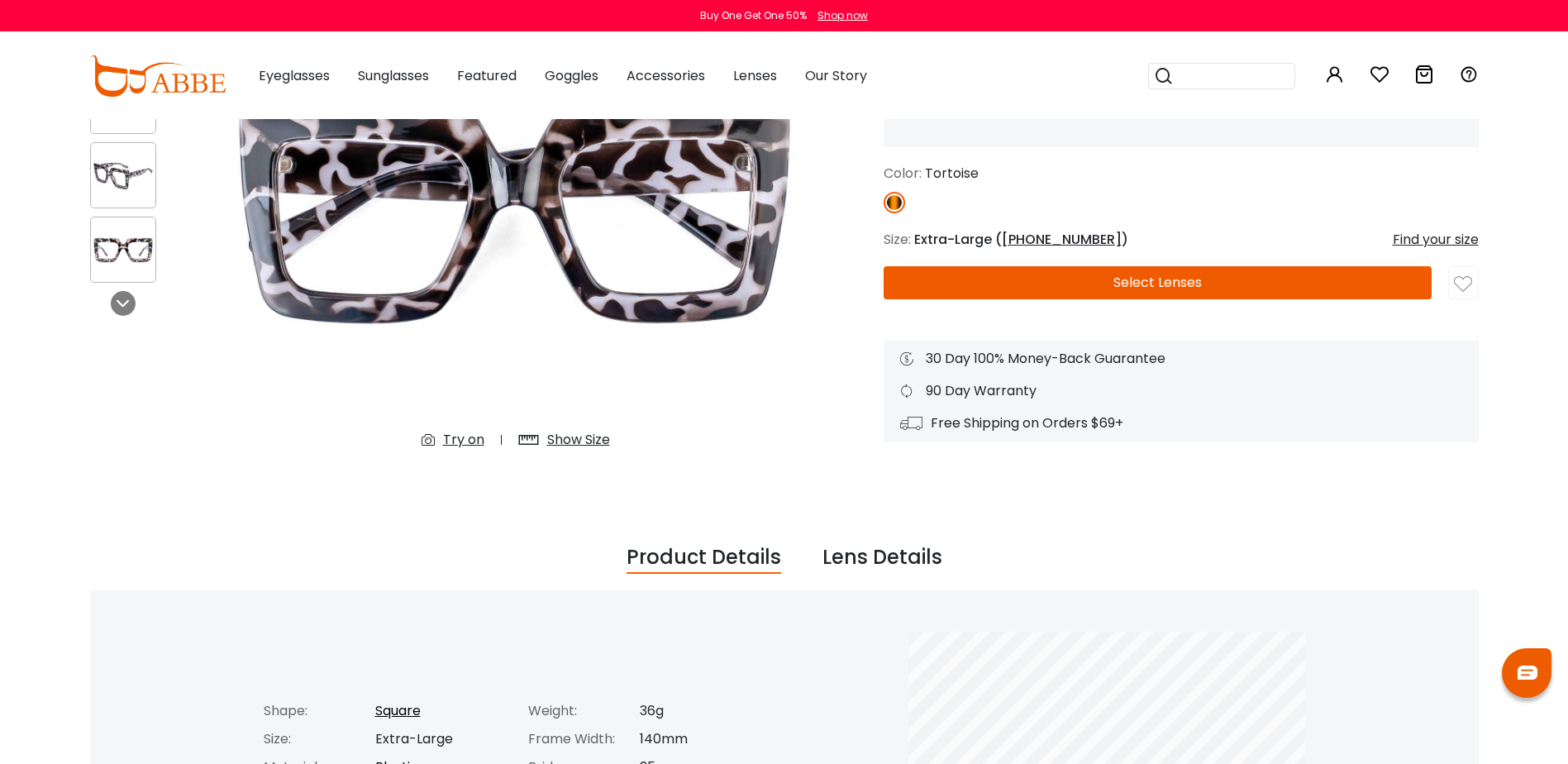
scroll to position [83, 0]
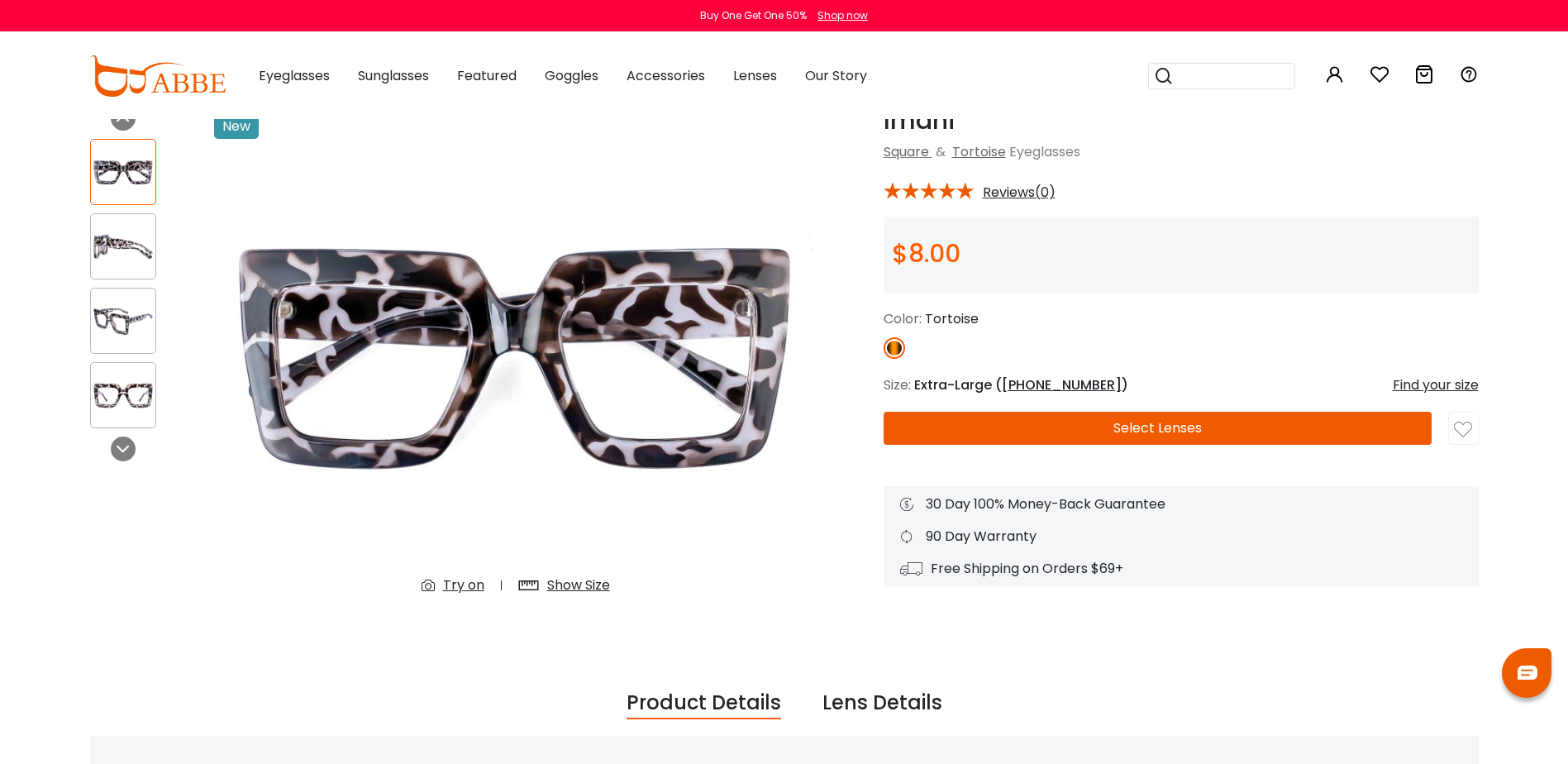
click at [125, 238] on img at bounding box center [123, 246] width 65 height 32
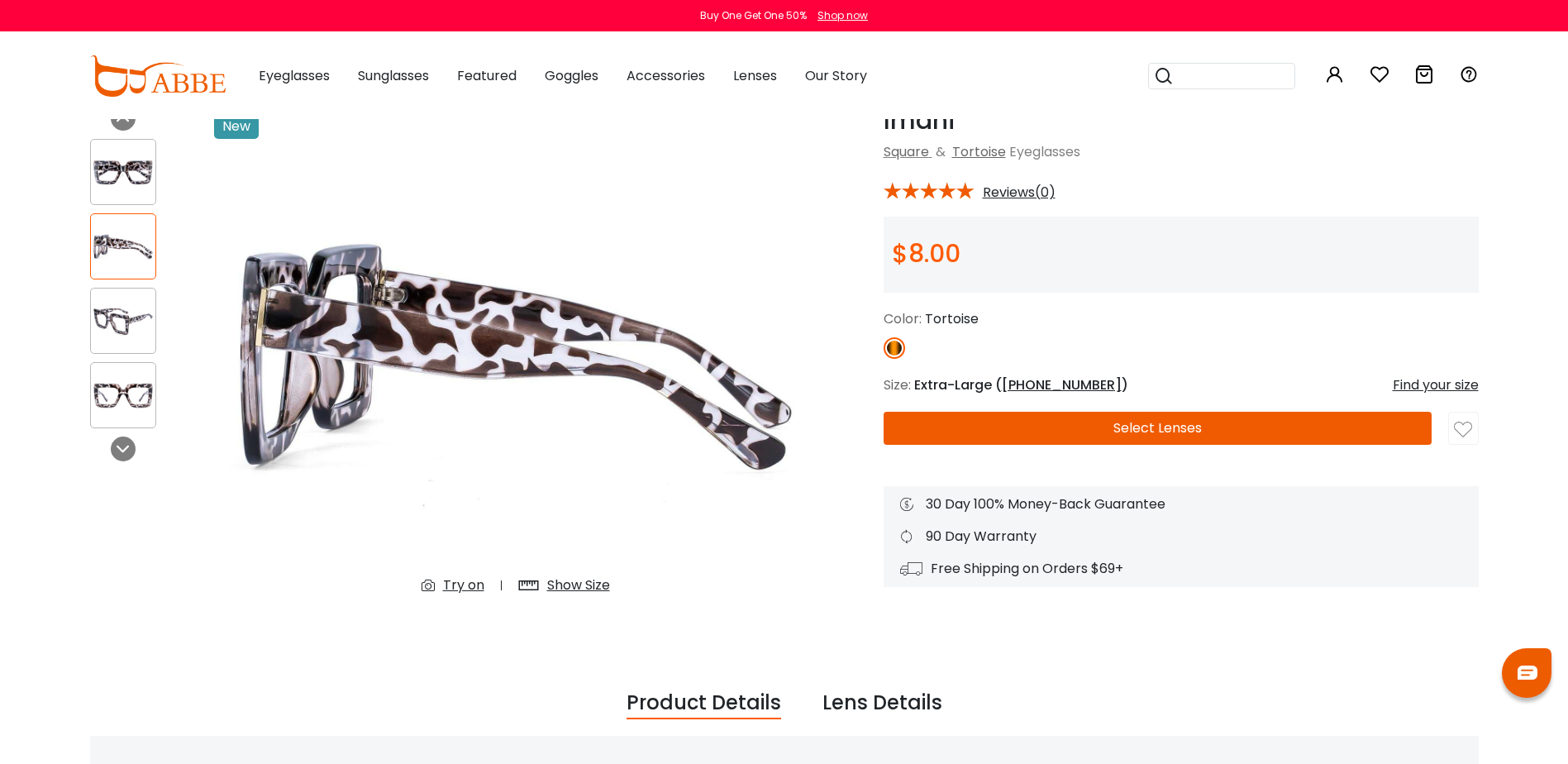
click at [130, 186] on img at bounding box center [123, 171] width 65 height 32
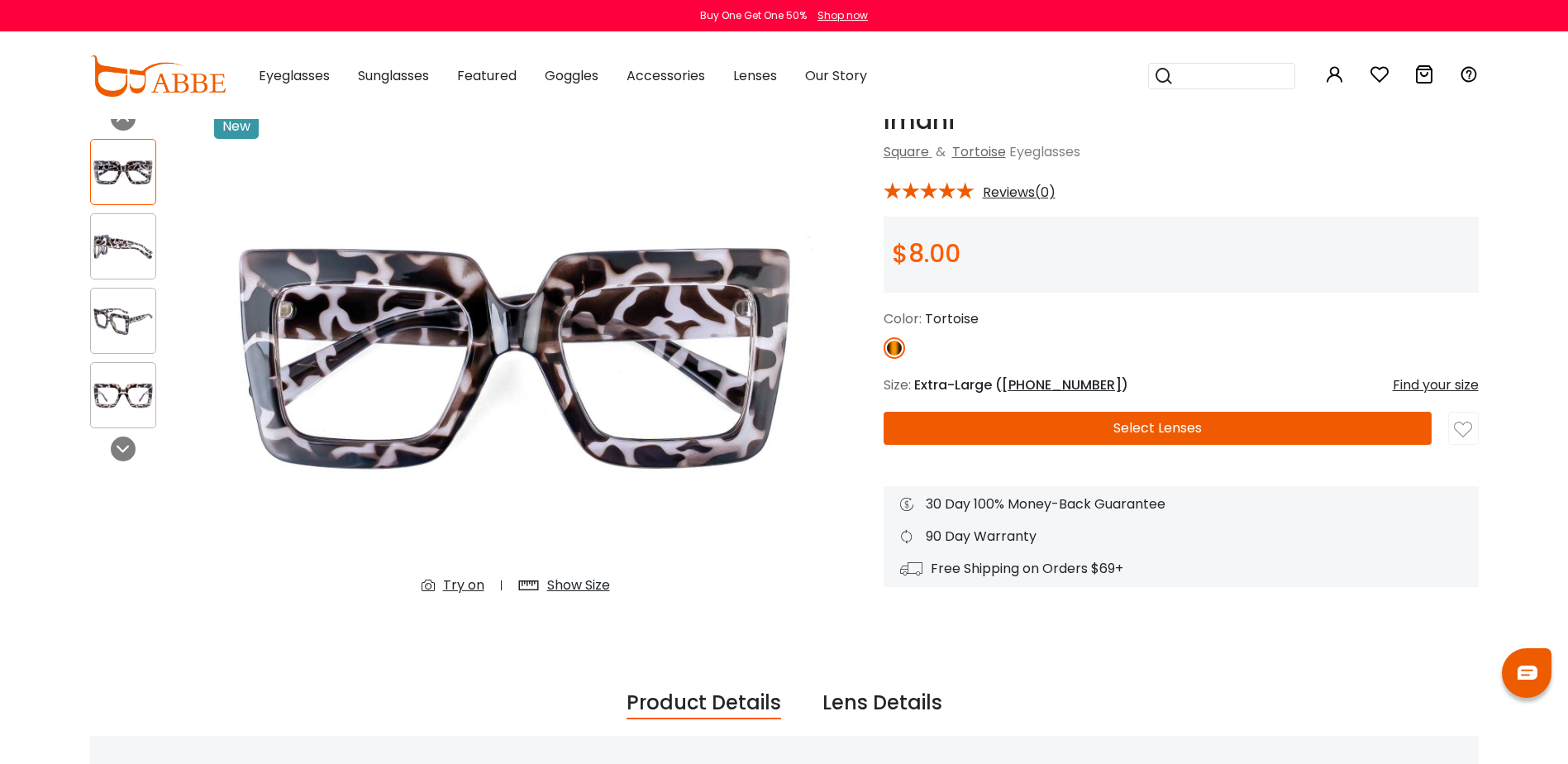
click at [137, 395] on img at bounding box center [123, 395] width 65 height 32
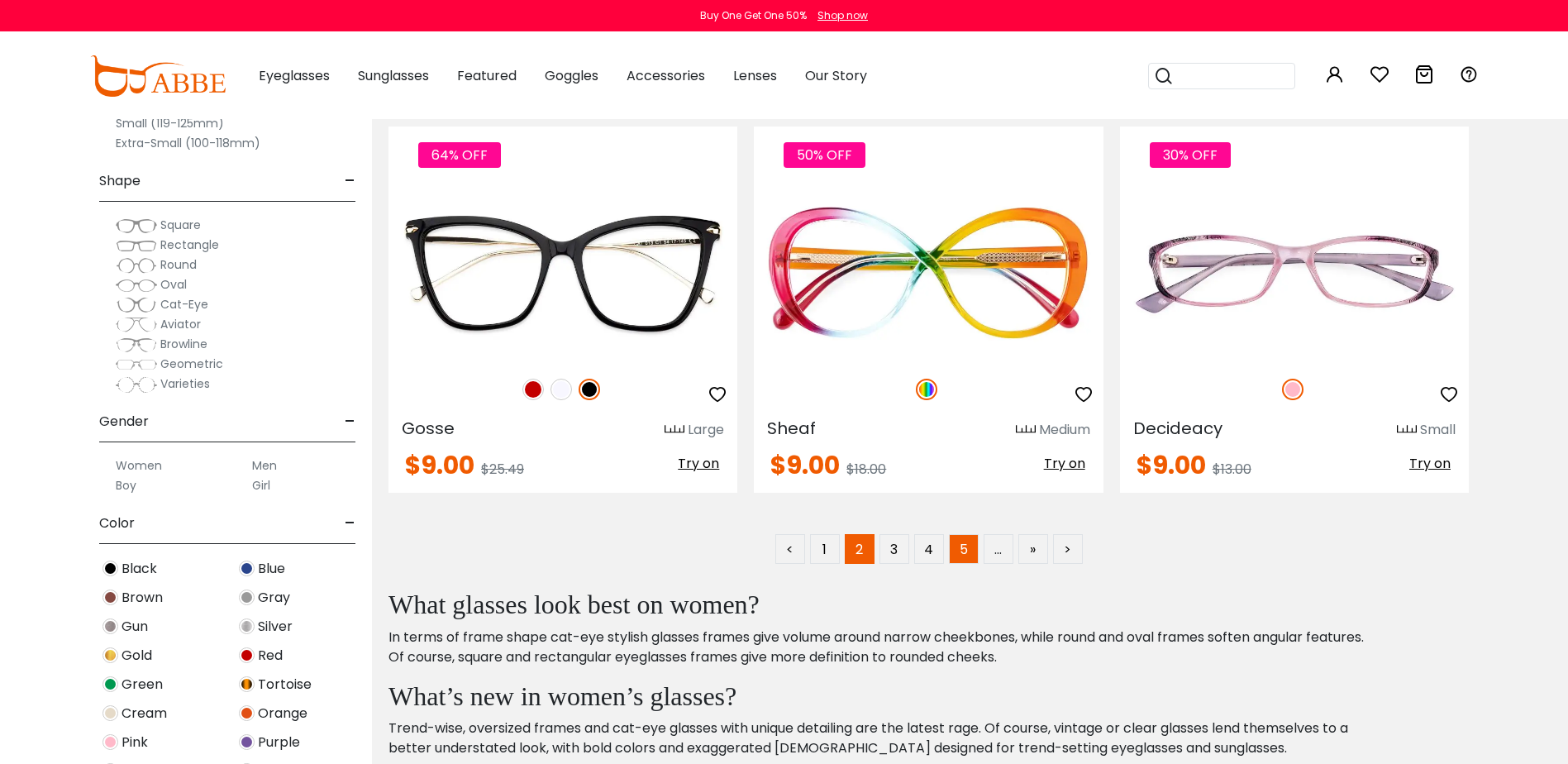
scroll to position [8272, 0]
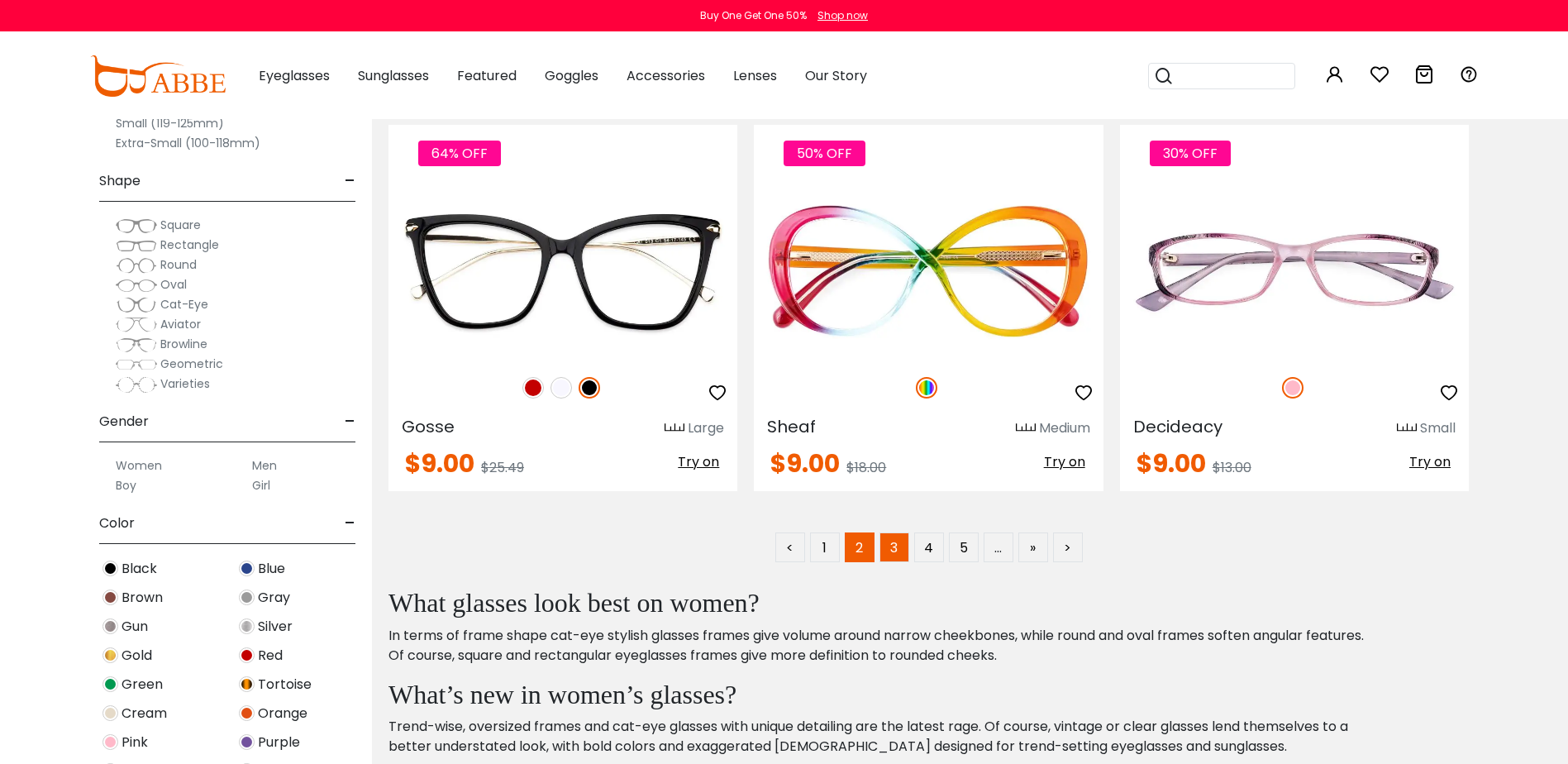
click at [896, 551] on link "3" at bounding box center [894, 547] width 30 height 30
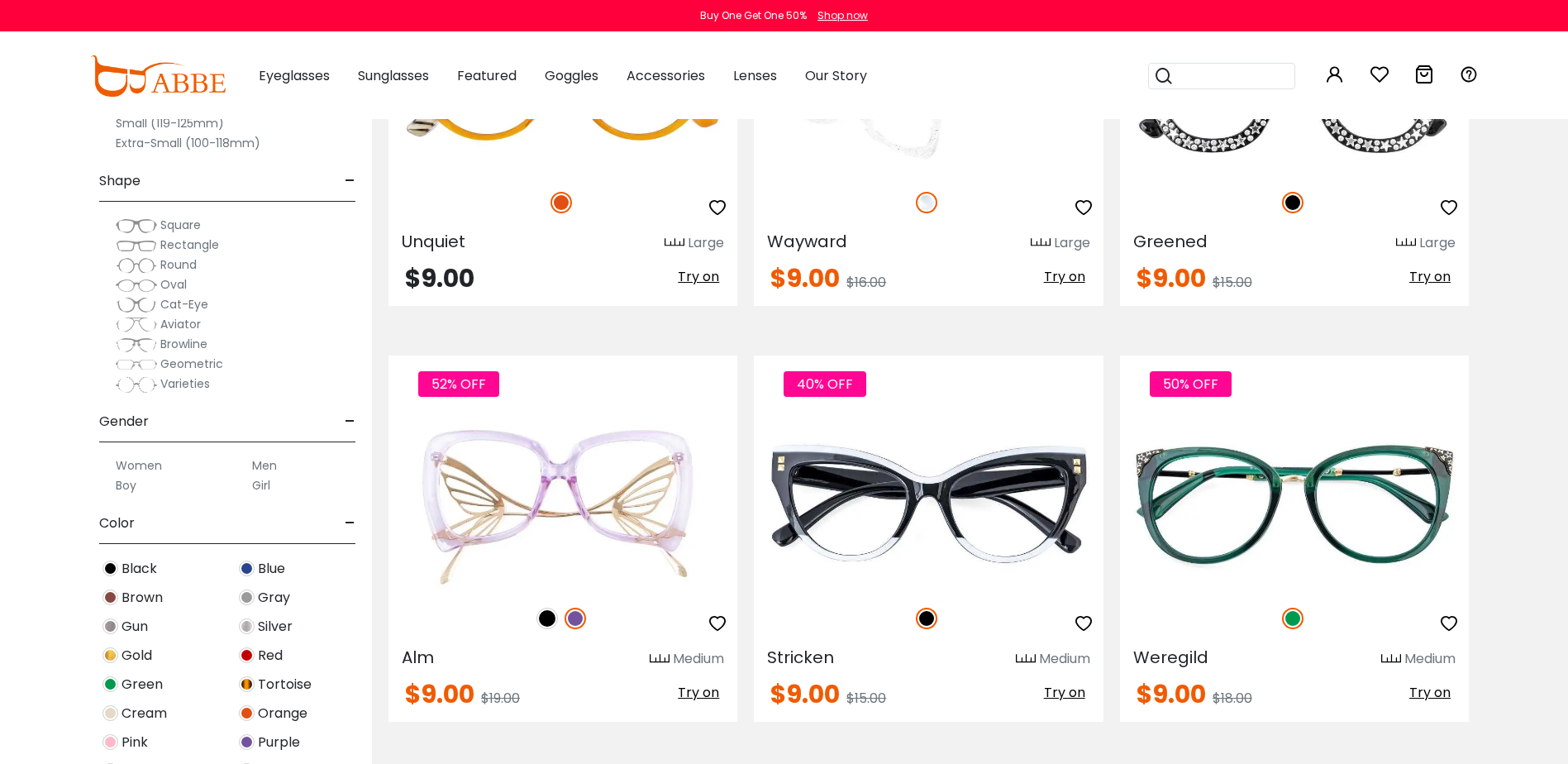
scroll to position [579, 0]
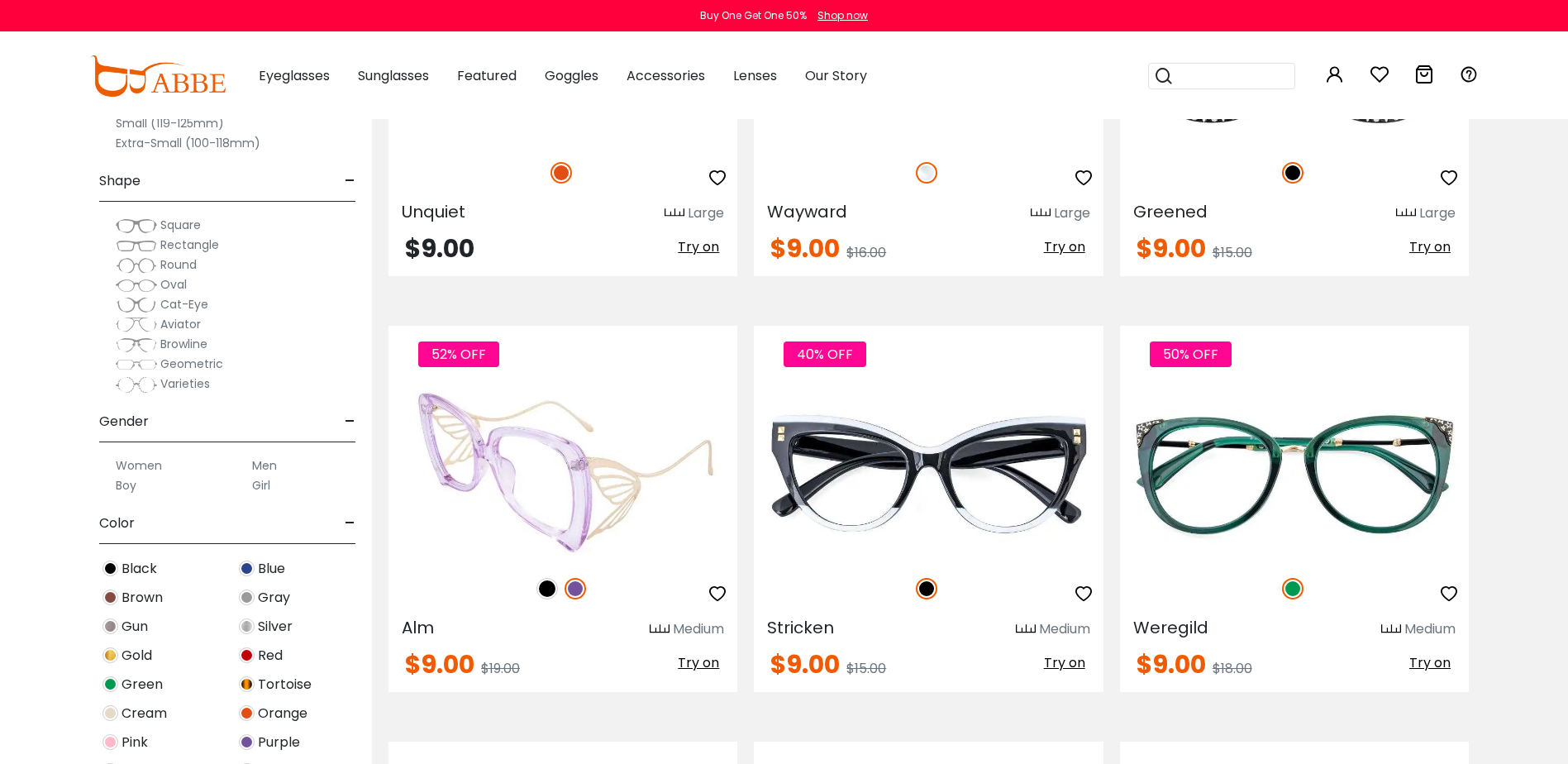
click at [547, 584] on img at bounding box center [548, 589] width 22 height 22
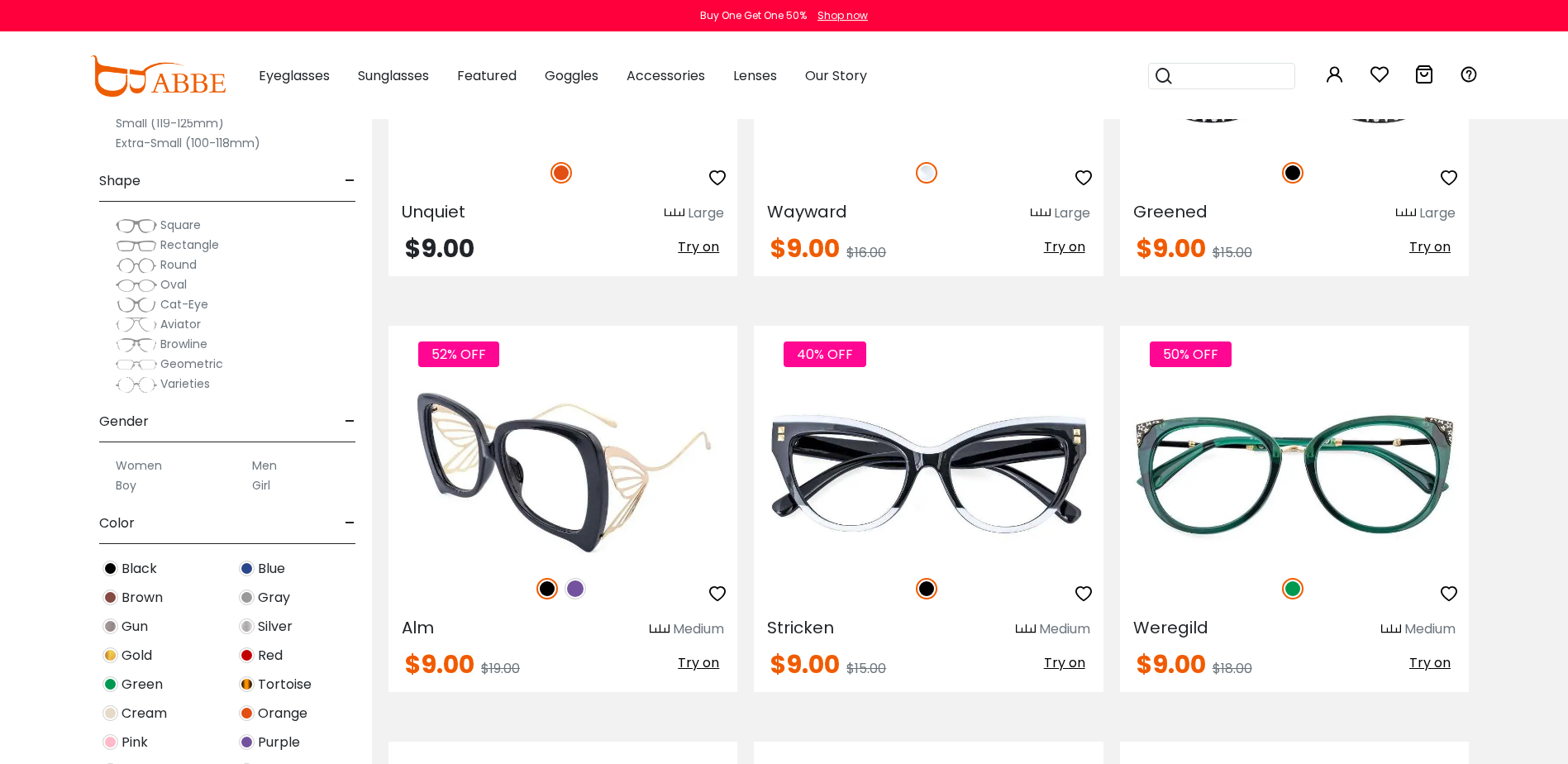
click at [582, 588] on img at bounding box center [576, 589] width 22 height 22
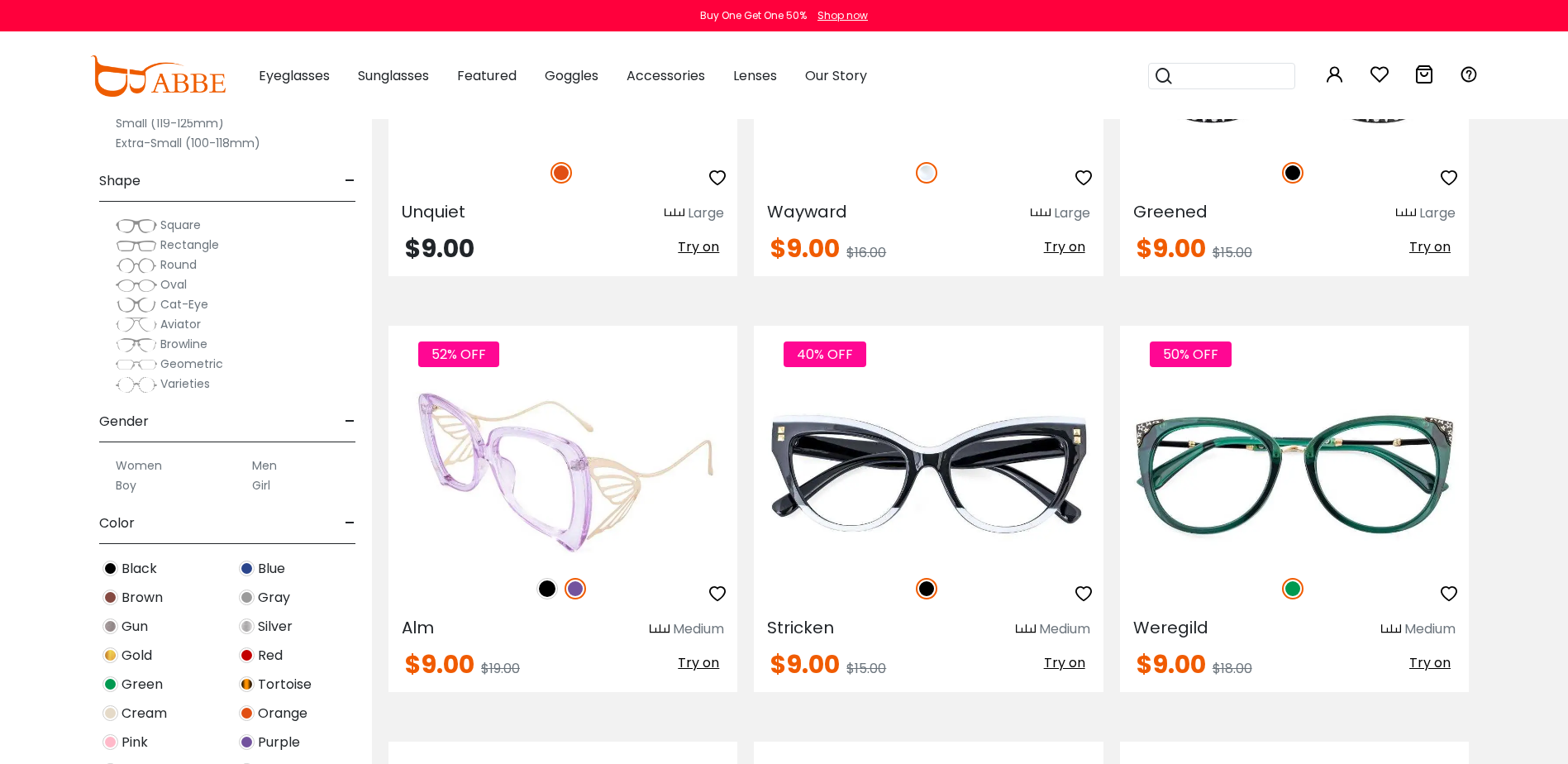
click at [579, 522] on img at bounding box center [562, 472] width 349 height 174
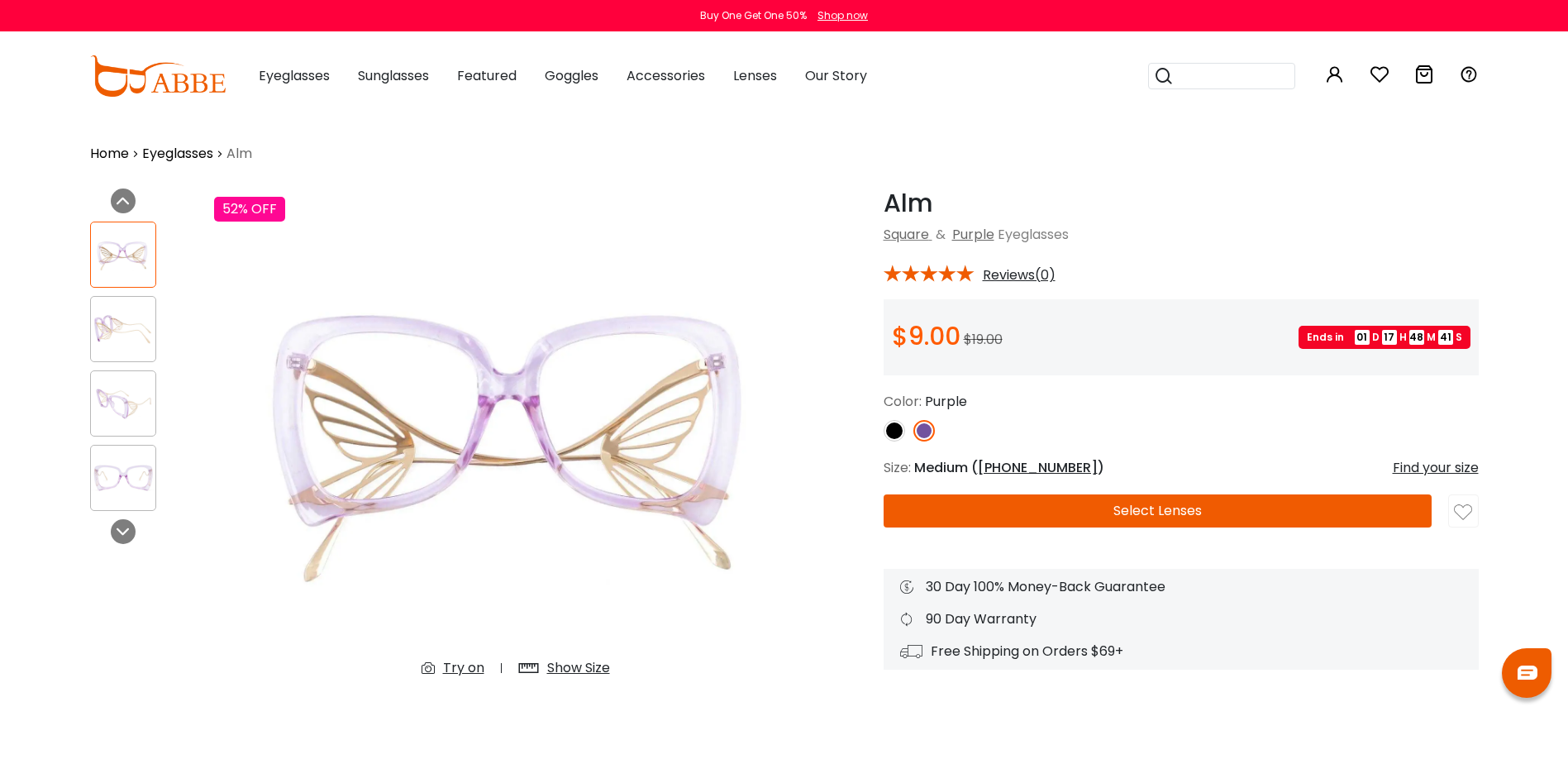
click at [132, 398] on img at bounding box center [123, 404] width 65 height 32
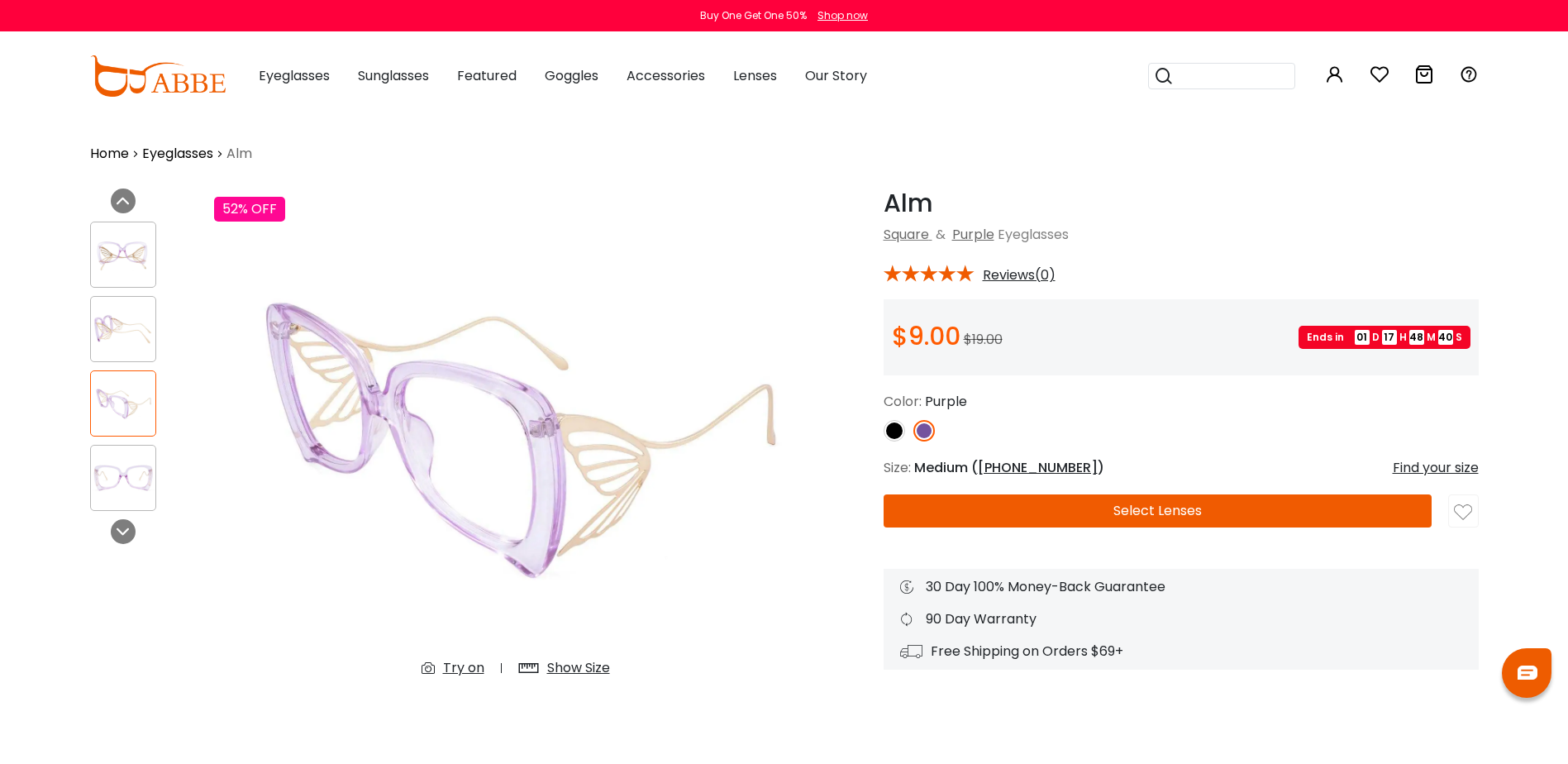
click at [130, 329] on img at bounding box center [123, 329] width 65 height 32
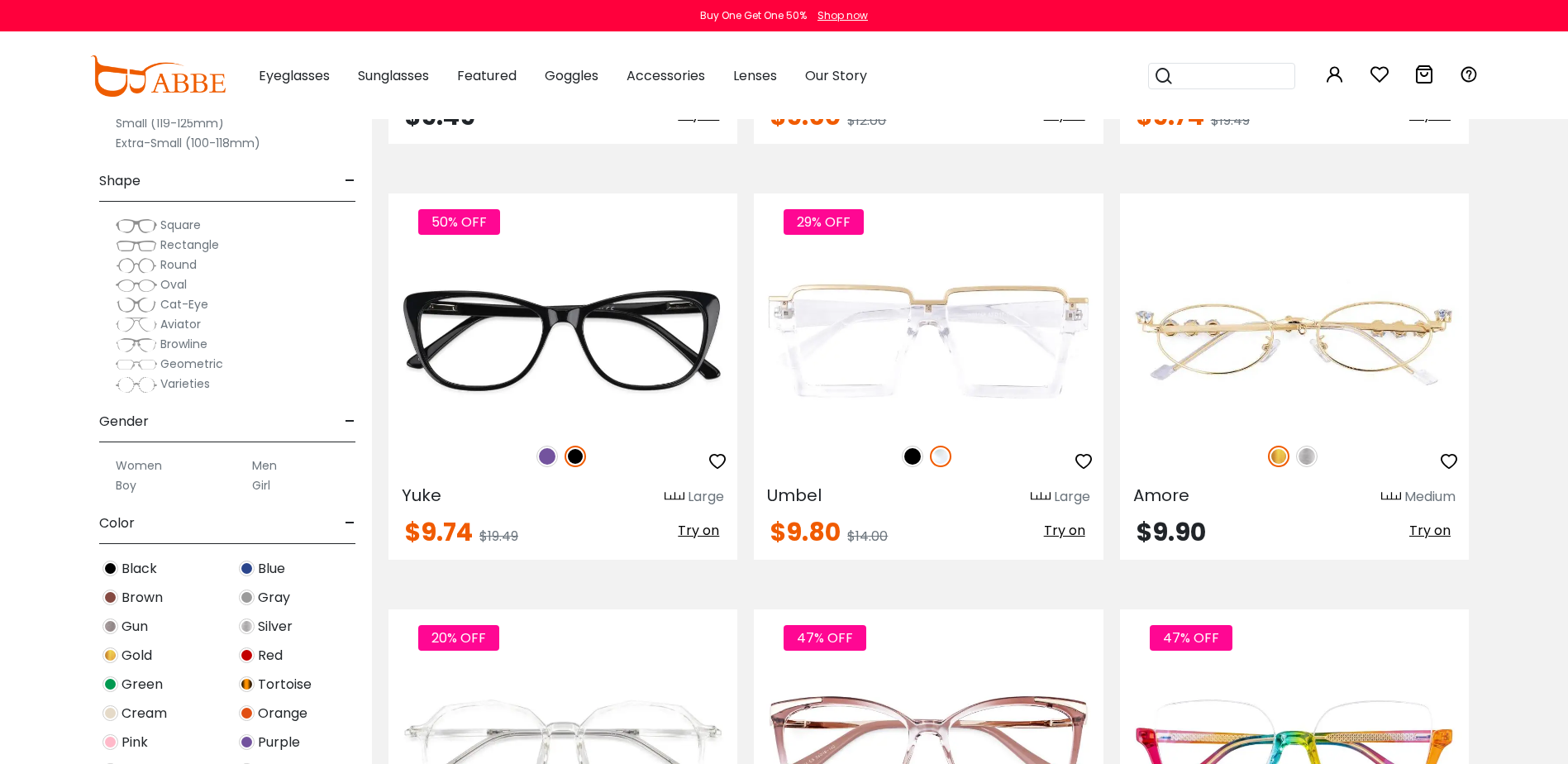
scroll to position [2399, 0]
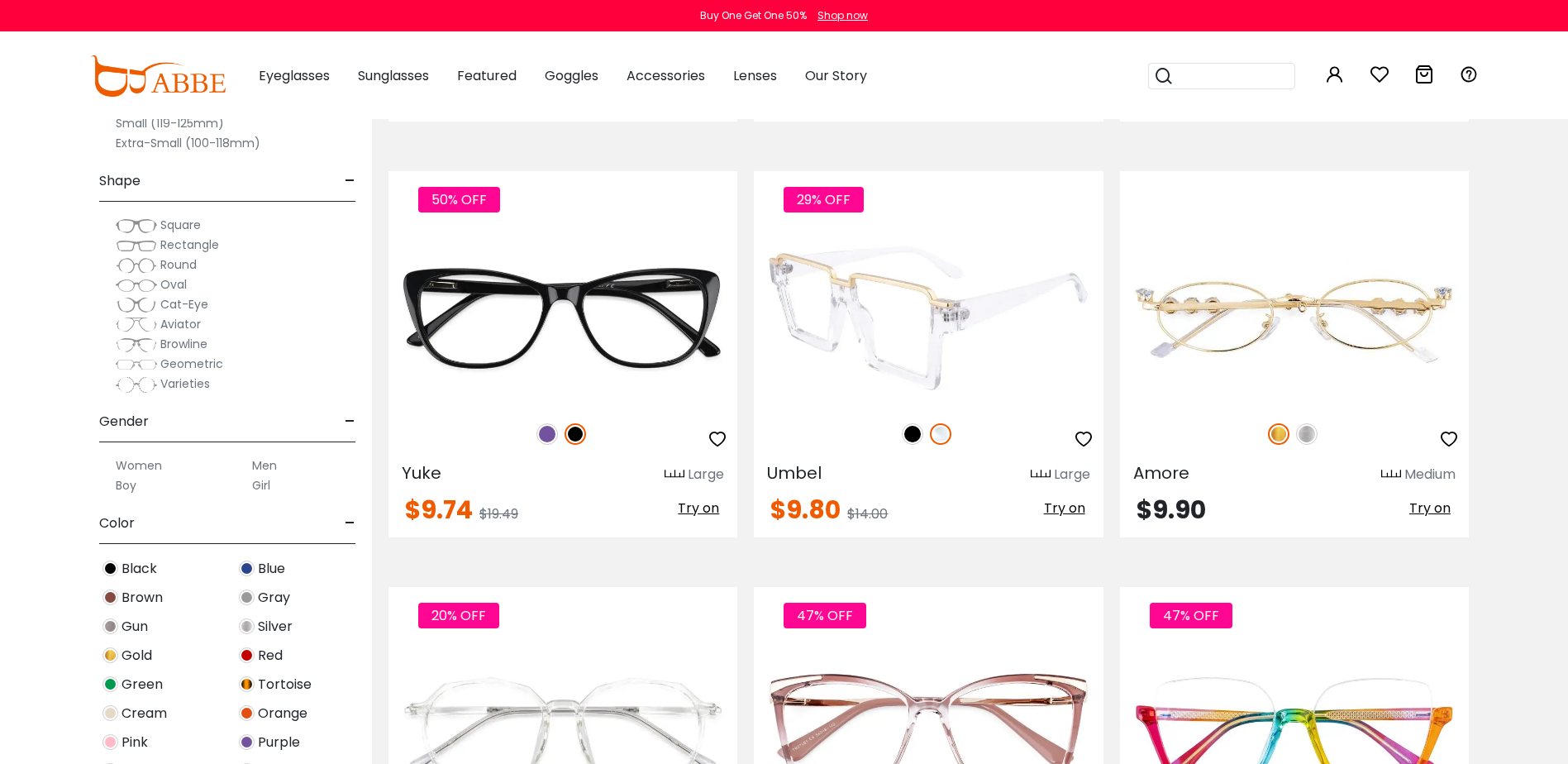
click at [914, 429] on img at bounding box center [913, 435] width 22 height 22
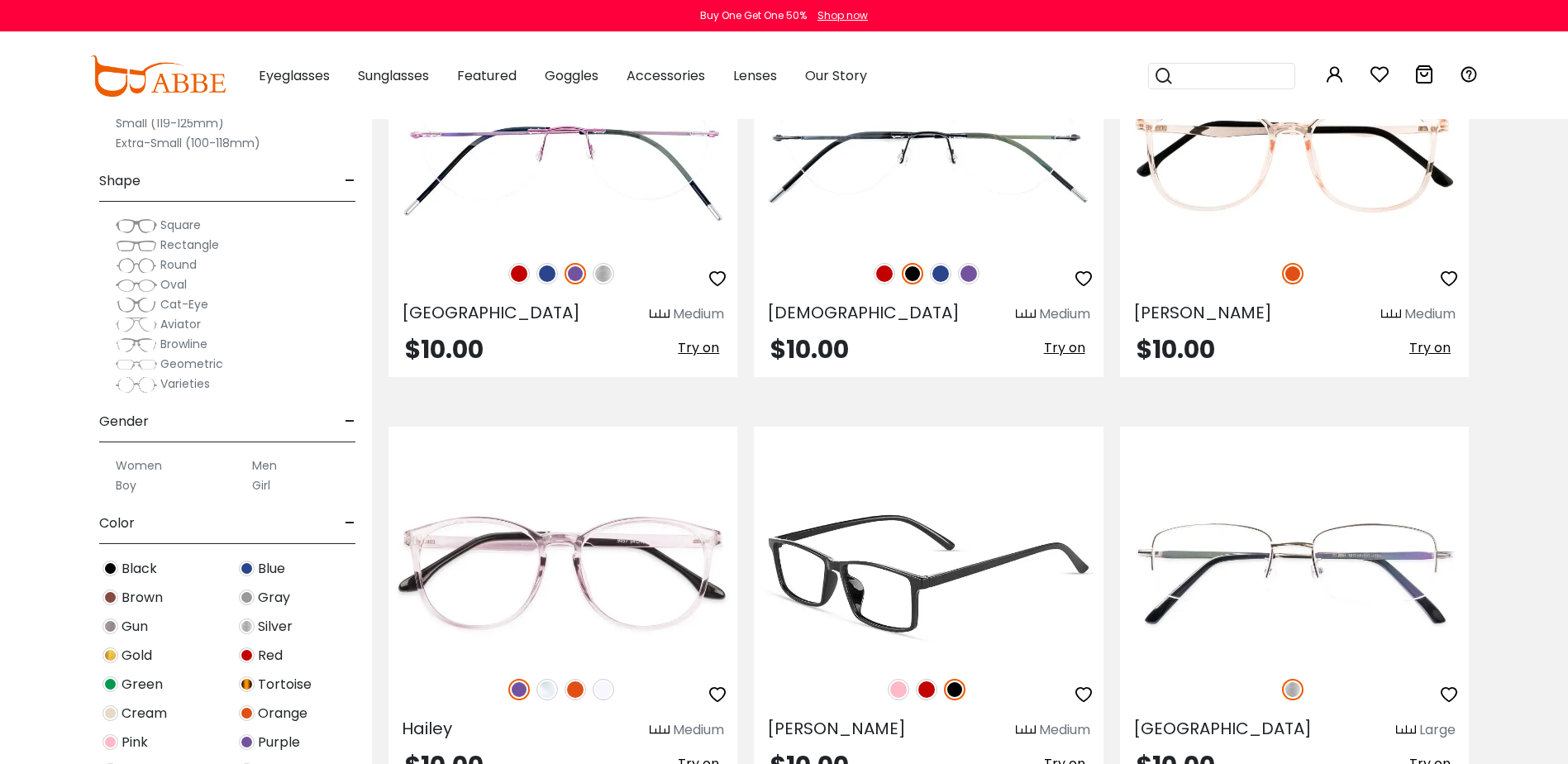
scroll to position [3226, 0]
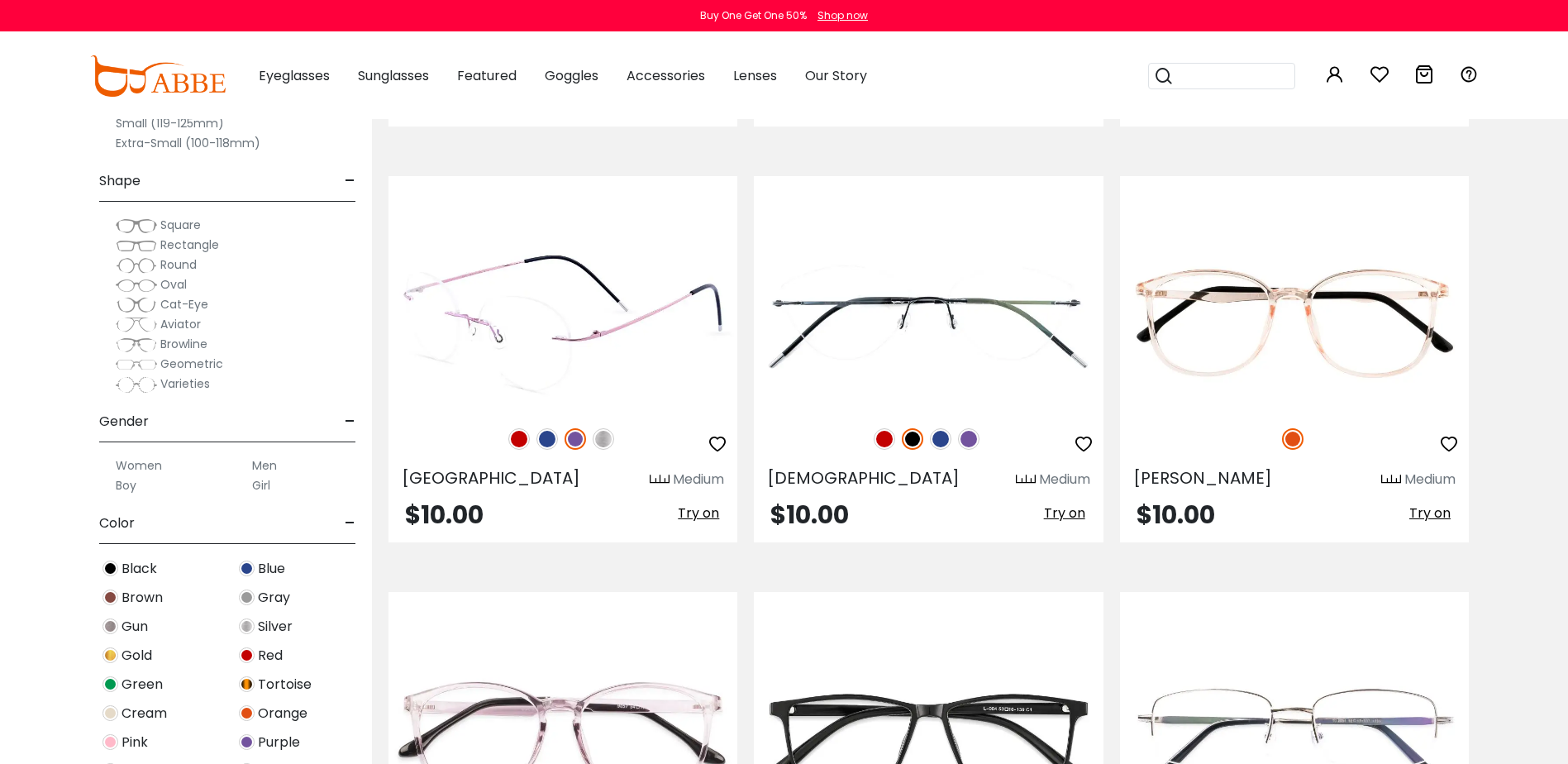
click at [605, 432] on img at bounding box center [604, 439] width 22 height 22
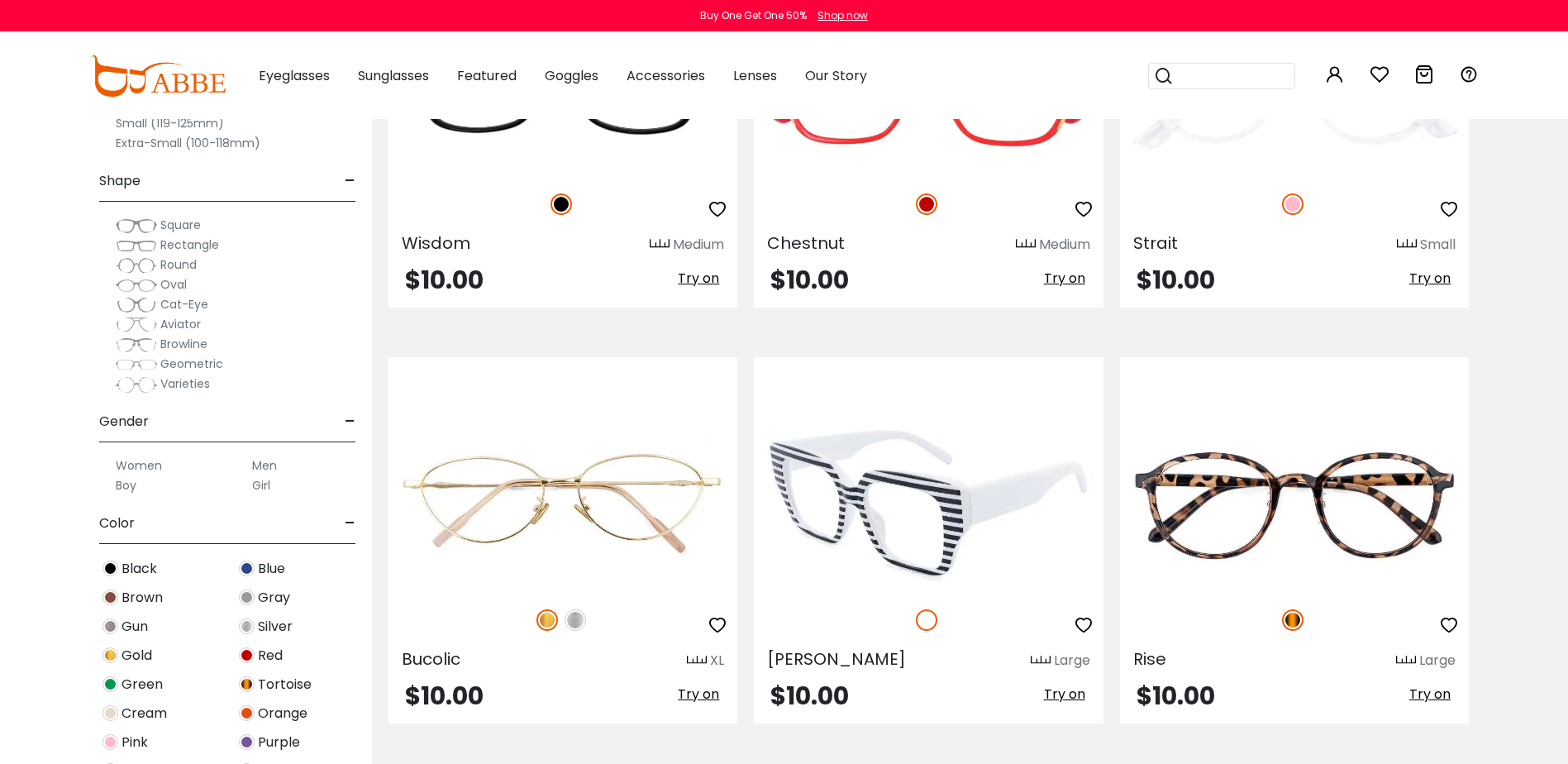
scroll to position [4136, 0]
